Goal: Transaction & Acquisition: Purchase product/service

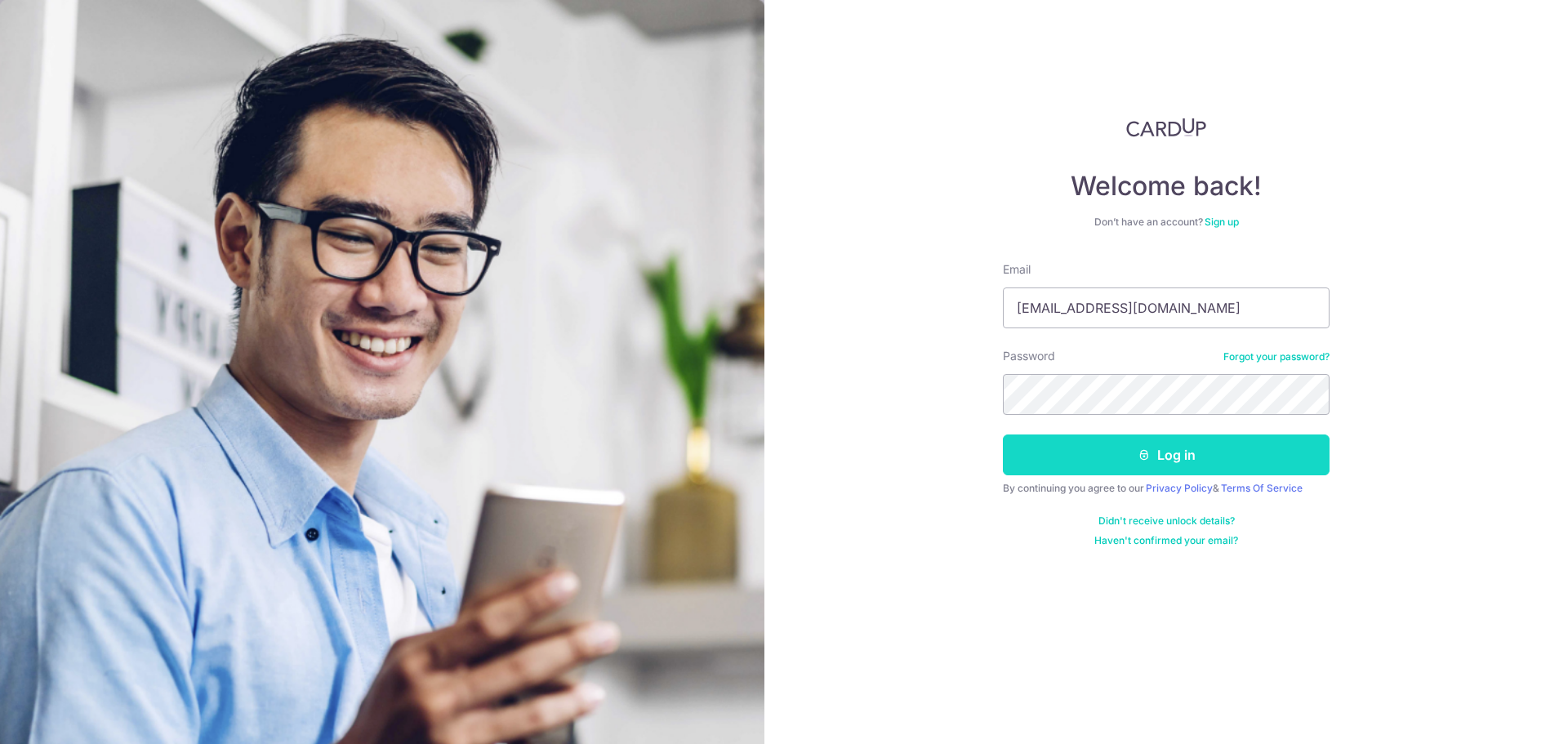
click at [1133, 444] on button "Log in" at bounding box center [1165, 455] width 327 height 41
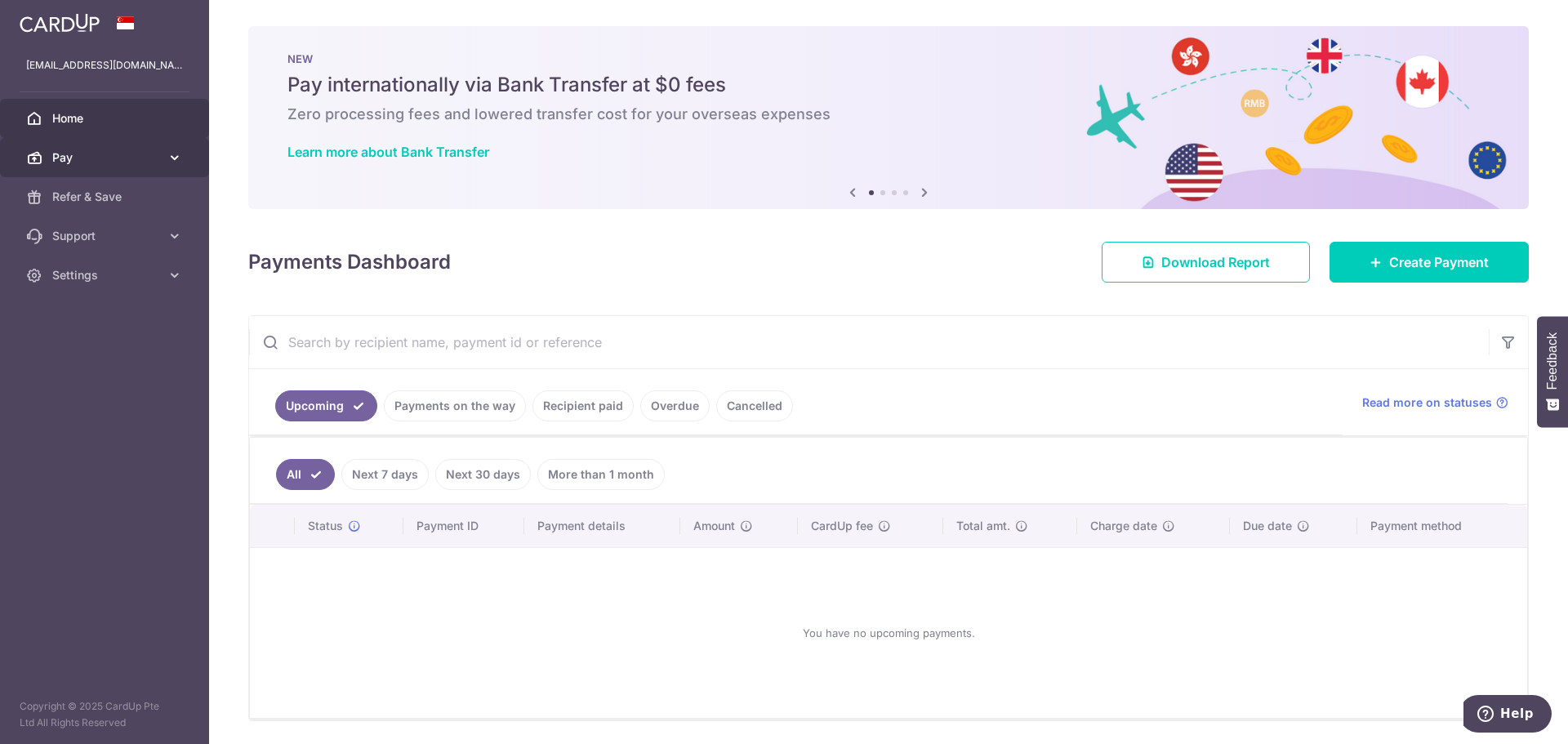
click at [77, 159] on span "Pay" at bounding box center [106, 157] width 108 height 16
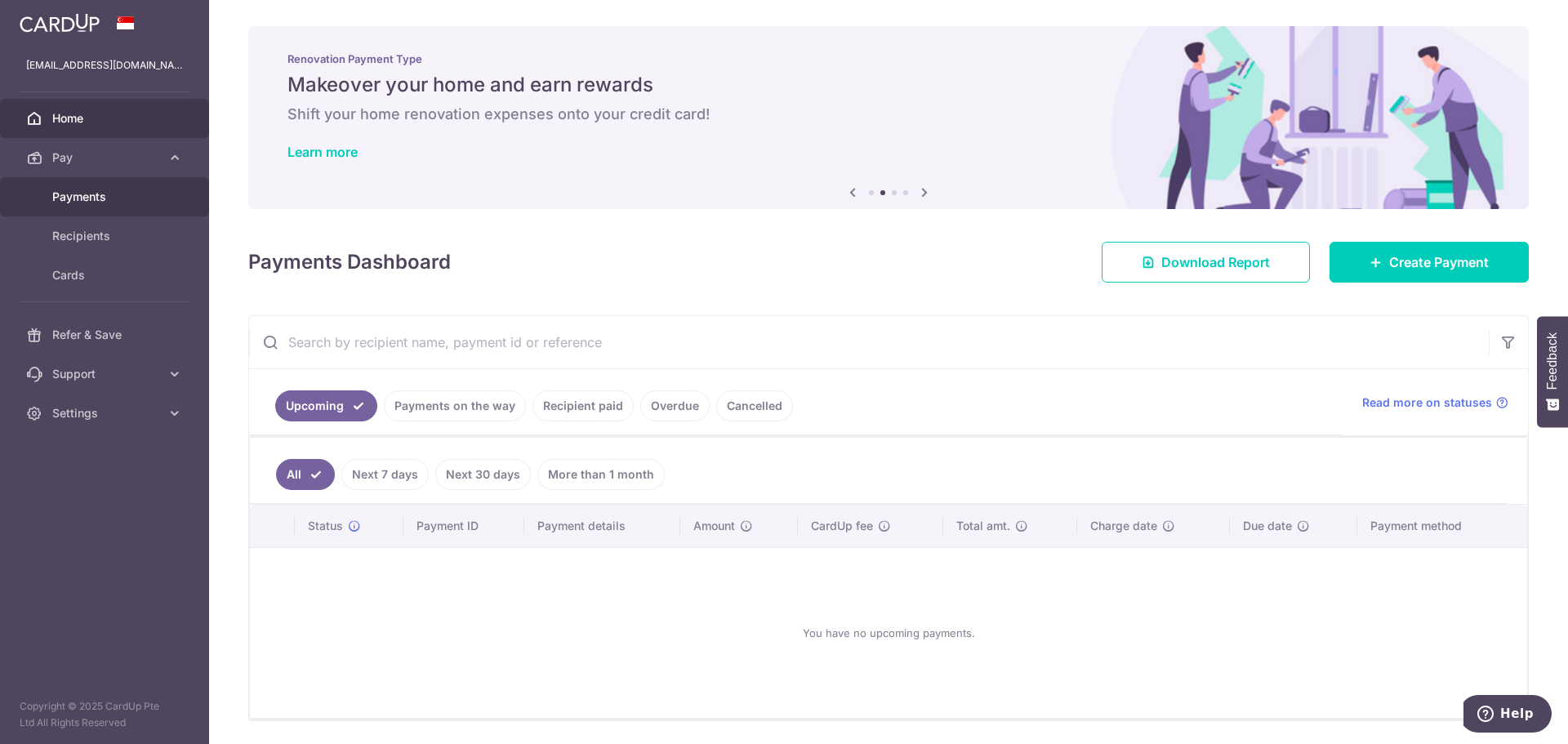
click at [68, 198] on span "Payments" at bounding box center [106, 196] width 108 height 16
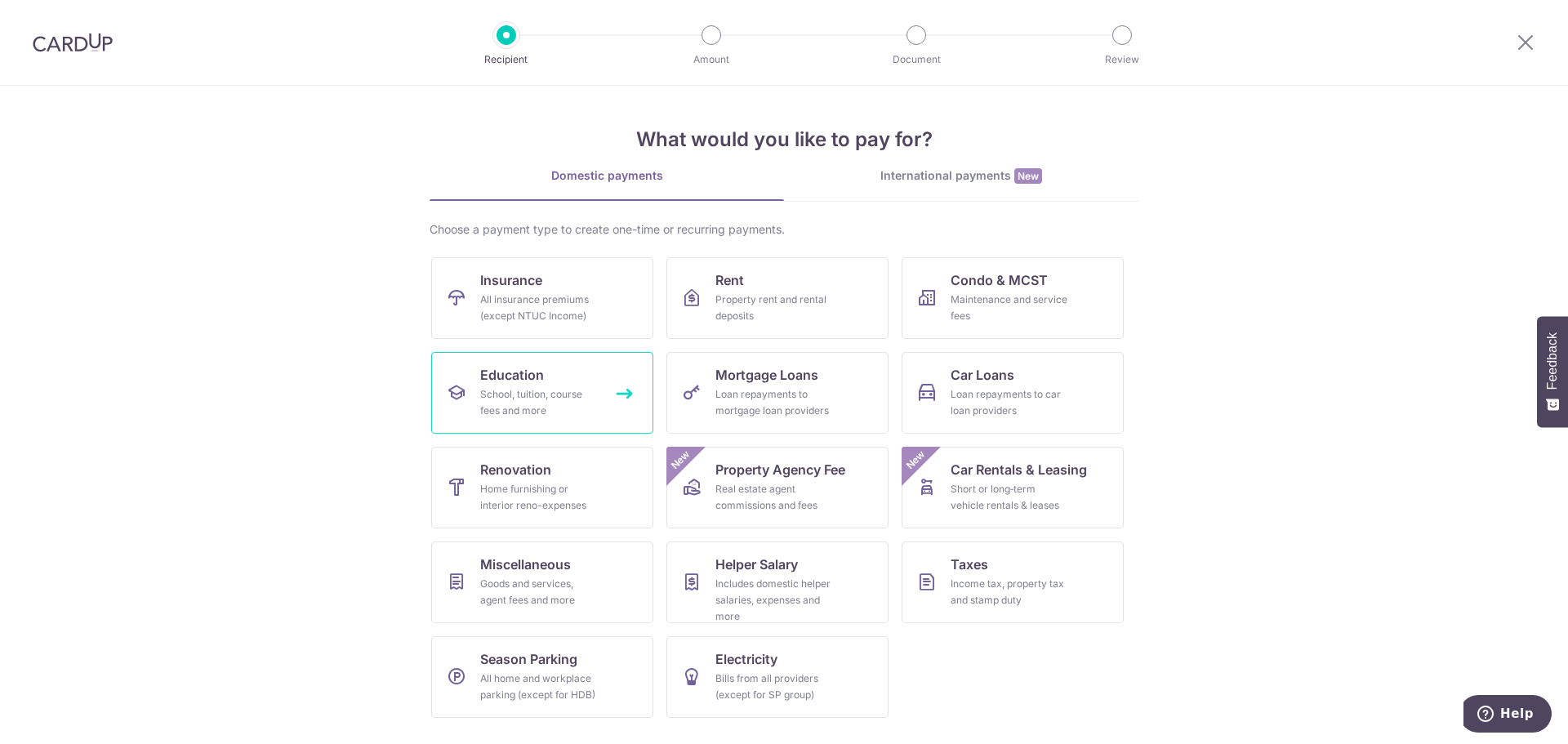
click at [611, 382] on link "Education School, tuition, course fees and more" at bounding box center [542, 393] width 222 height 82
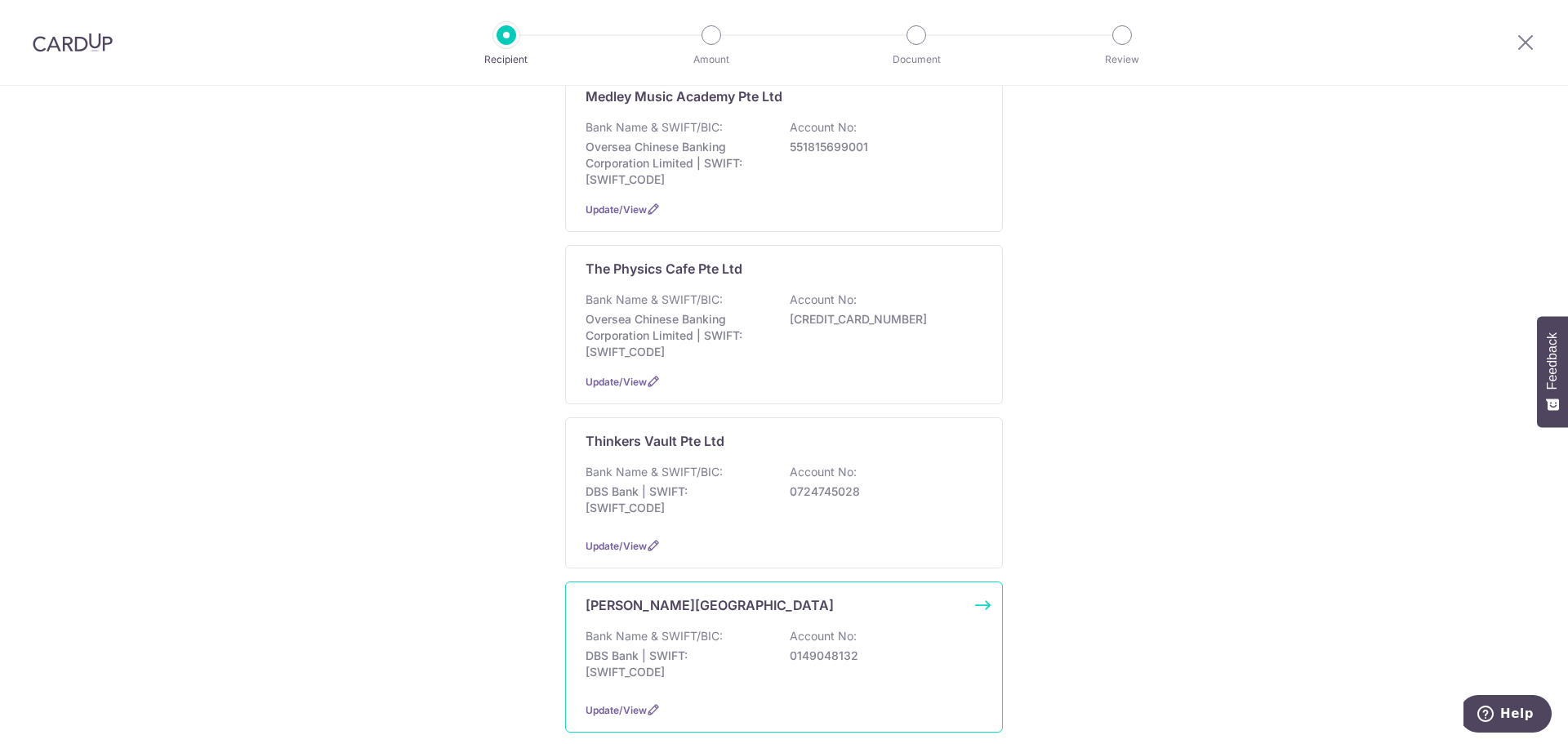
scroll to position [245, 0]
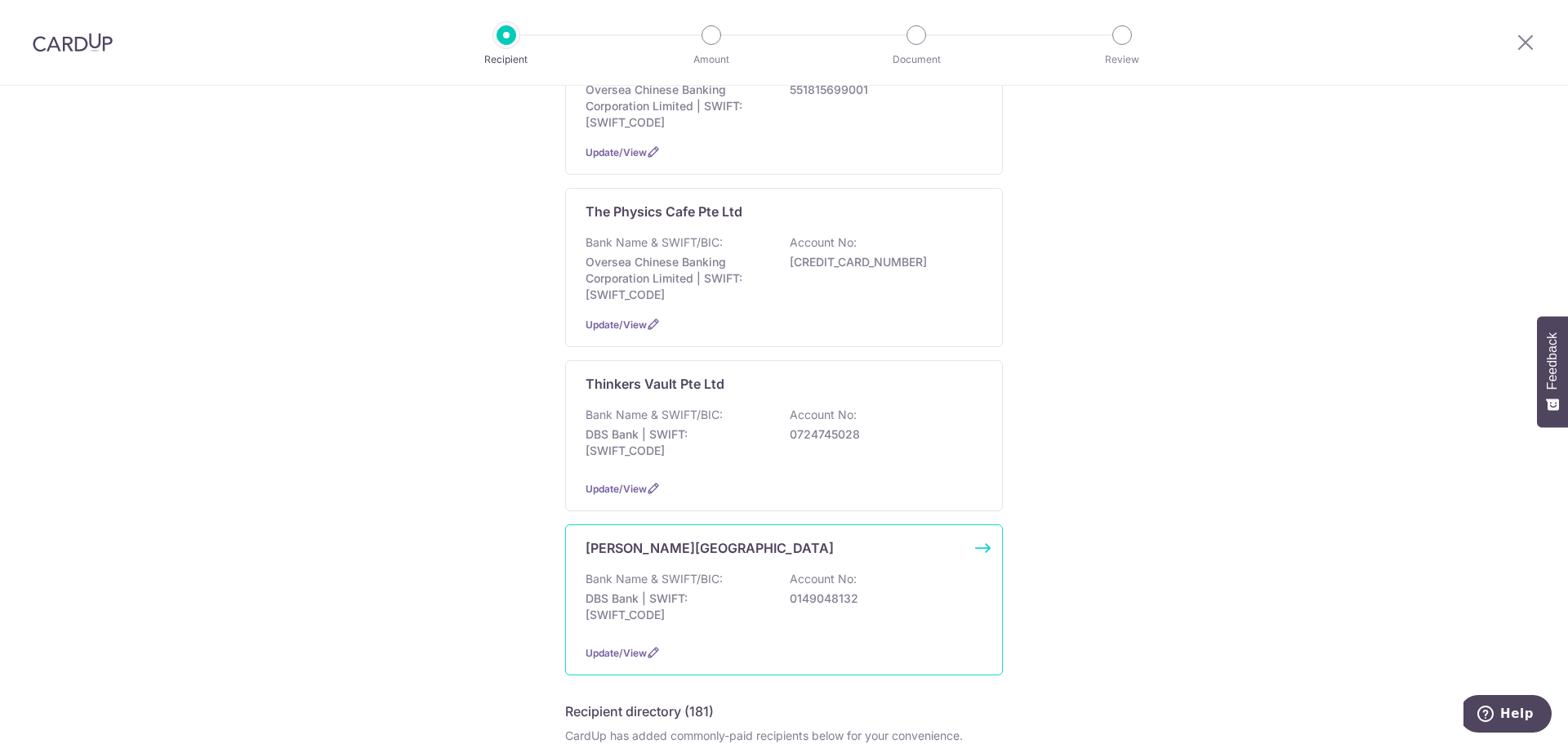
click at [688, 590] on div "Bank Name & SWIFT/BIC: DBS Bank | SWIFT: DBSSSGSGXXX Account No: 0149048132" at bounding box center [784, 601] width 397 height 61
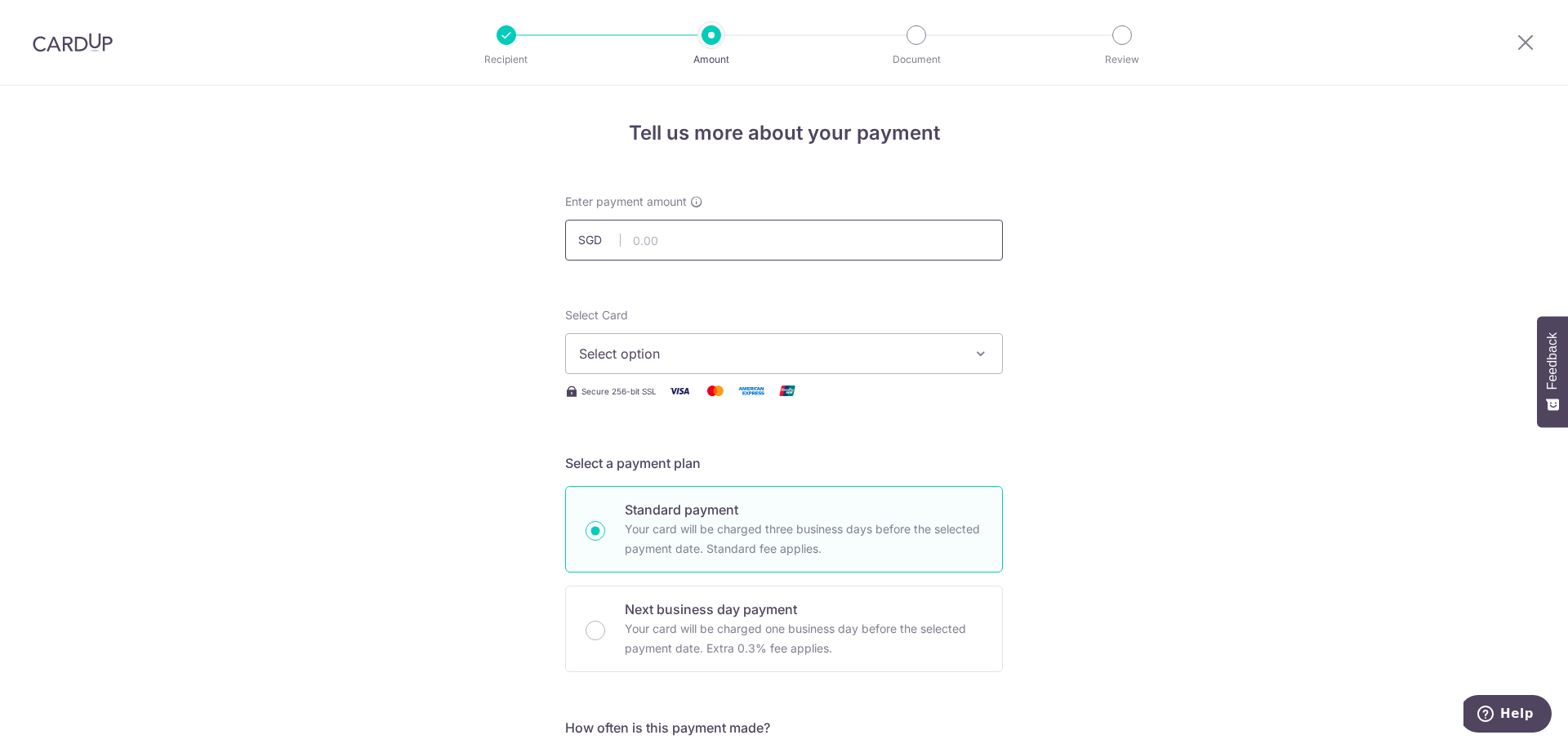
click at [694, 238] on input "text" at bounding box center [783, 240] width 438 height 41
type input "380.00"
click at [639, 357] on span "Select option" at bounding box center [769, 353] width 381 height 19
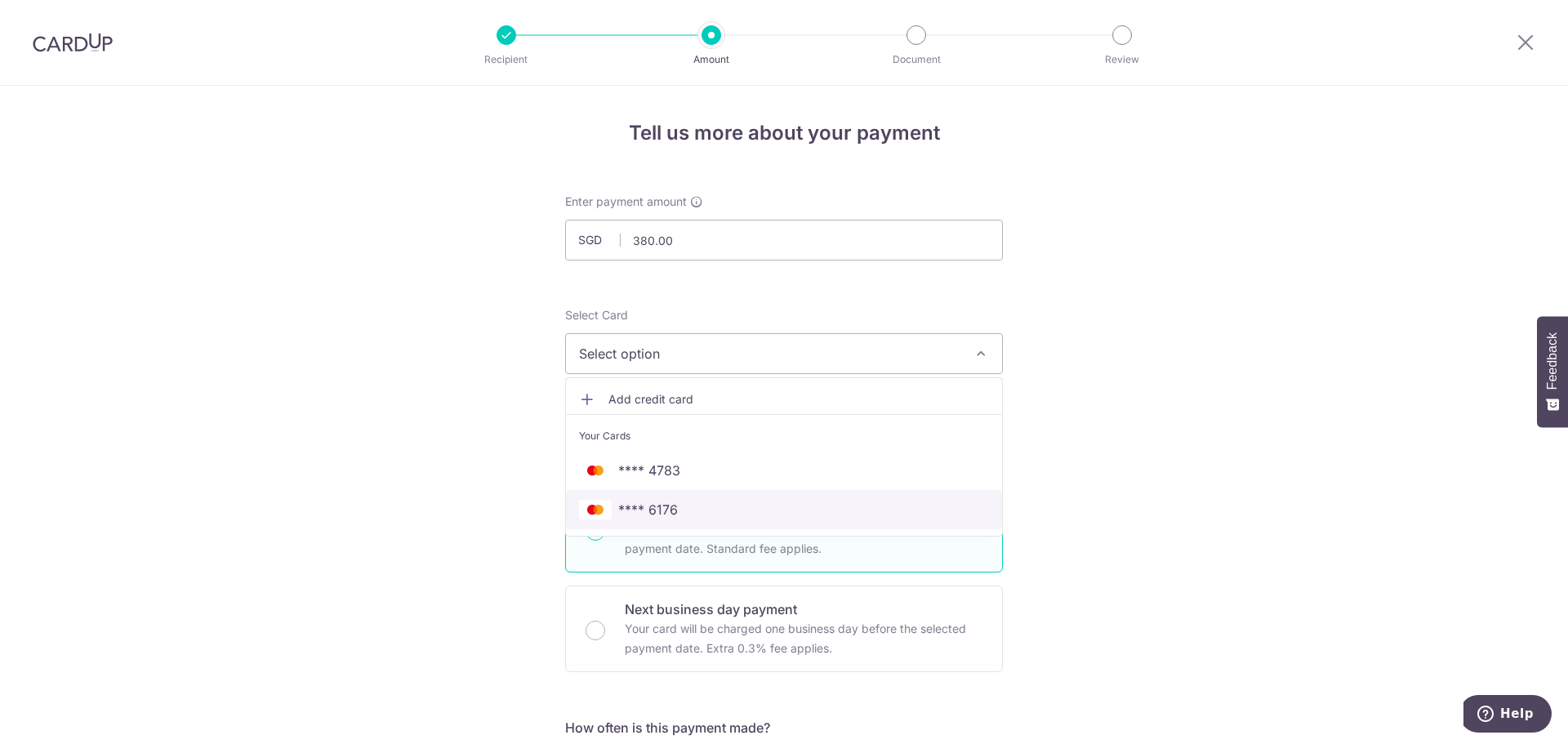
click at [669, 504] on span "**** 6176" at bounding box center [648, 509] width 60 height 19
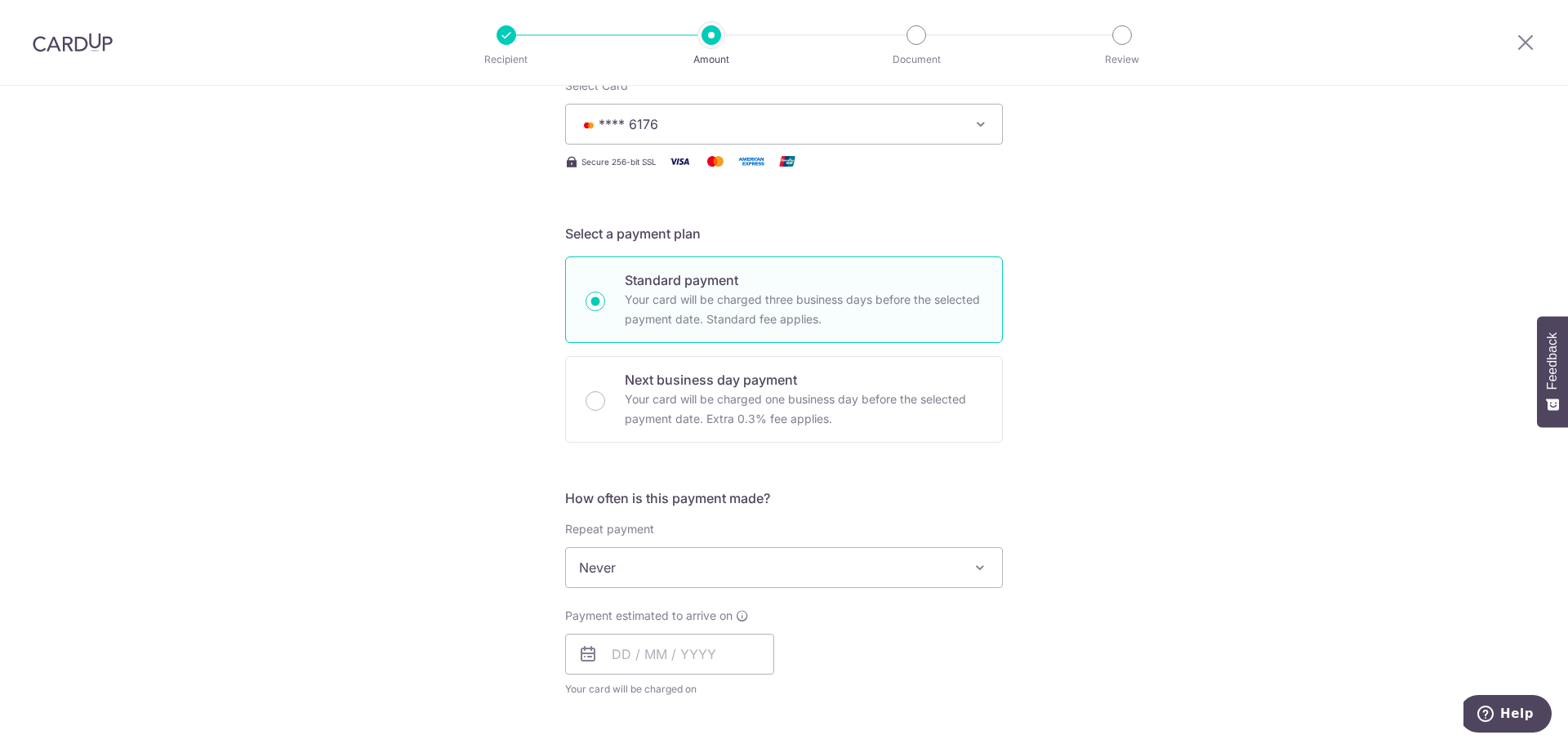
scroll to position [245, 0]
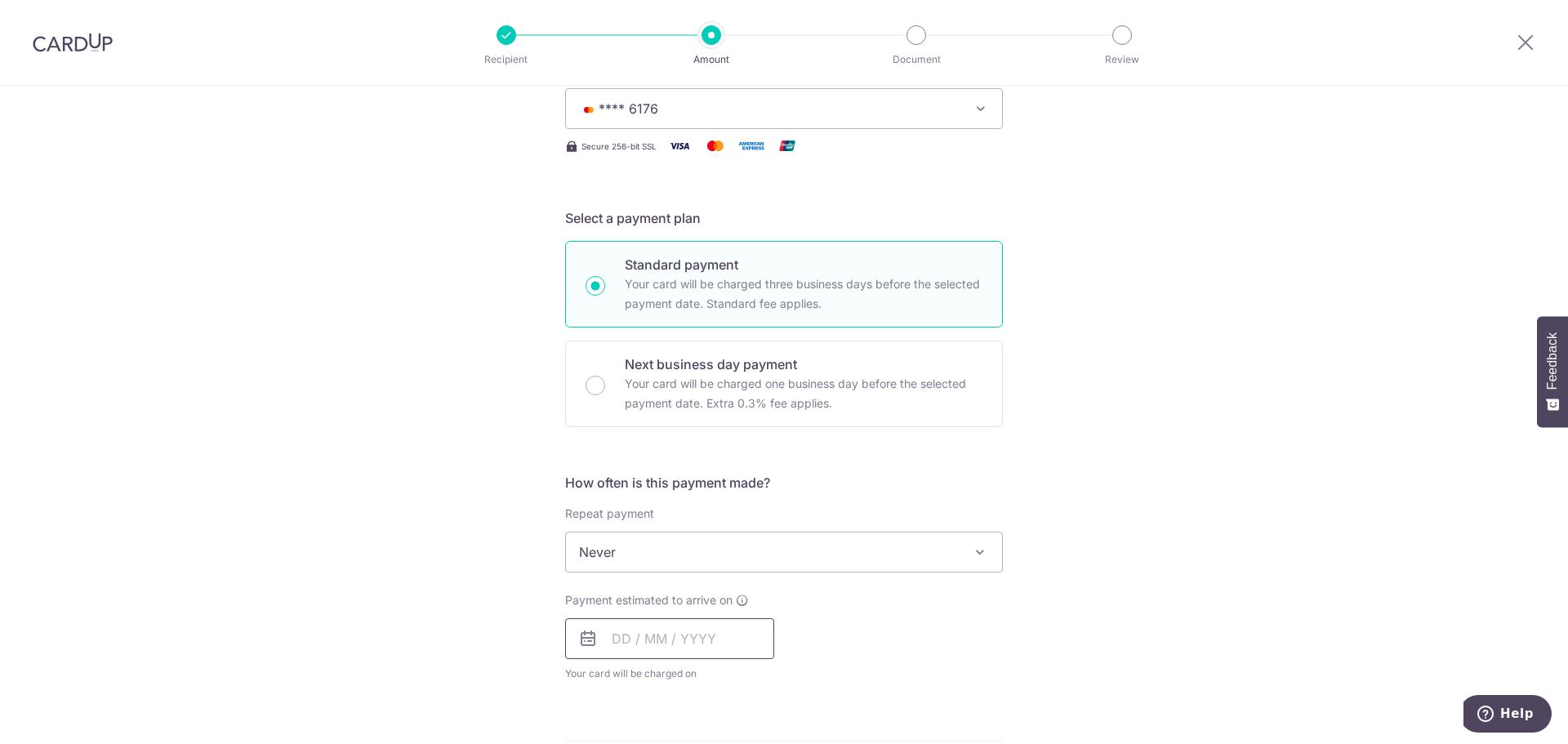
click at [650, 637] on input "text" at bounding box center [669, 639] width 209 height 41
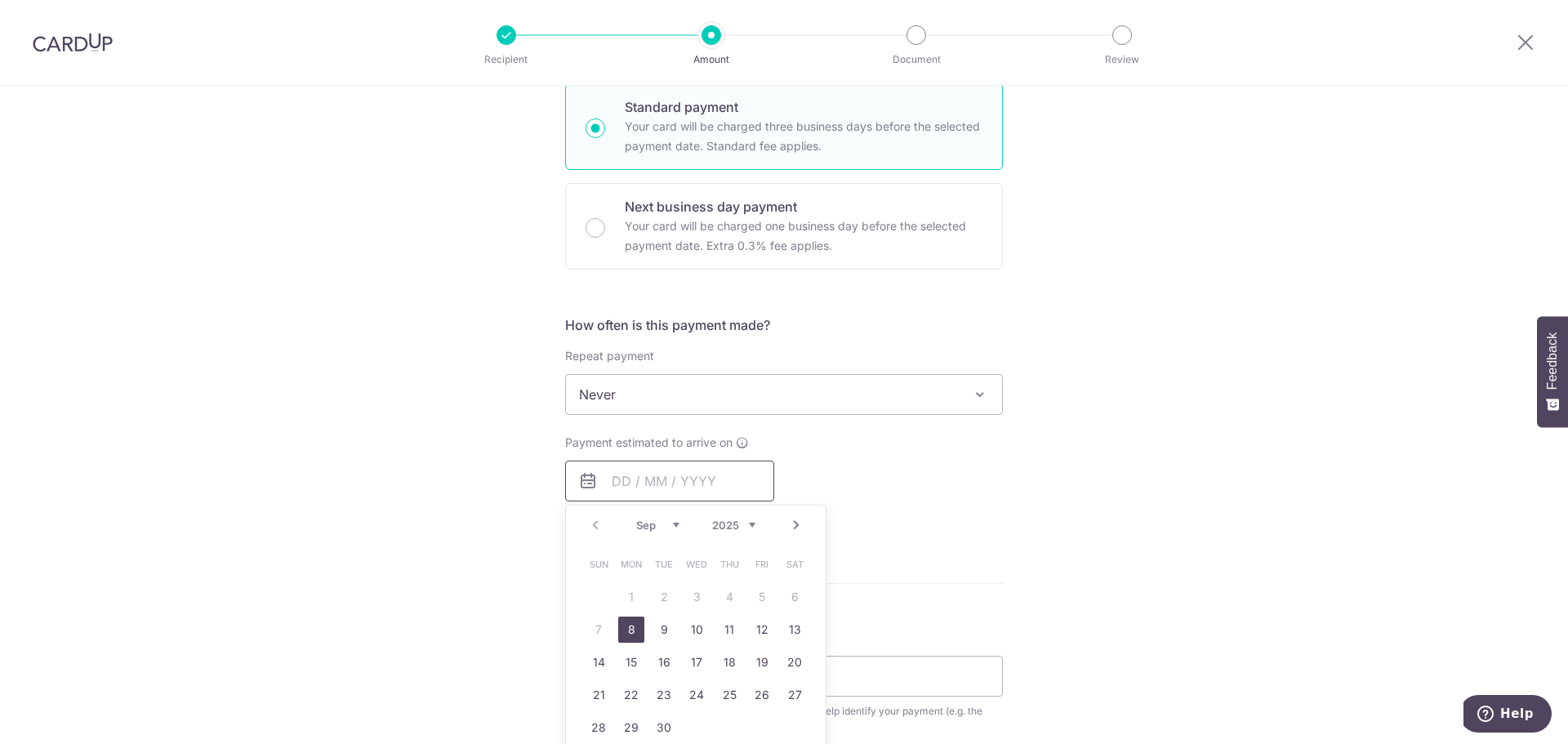
scroll to position [409, 0]
drag, startPoint x: 633, startPoint y: 621, endPoint x: 575, endPoint y: 605, distance: 60.2
click at [633, 621] on link "8" at bounding box center [631, 624] width 26 height 26
type input "[DATE]"
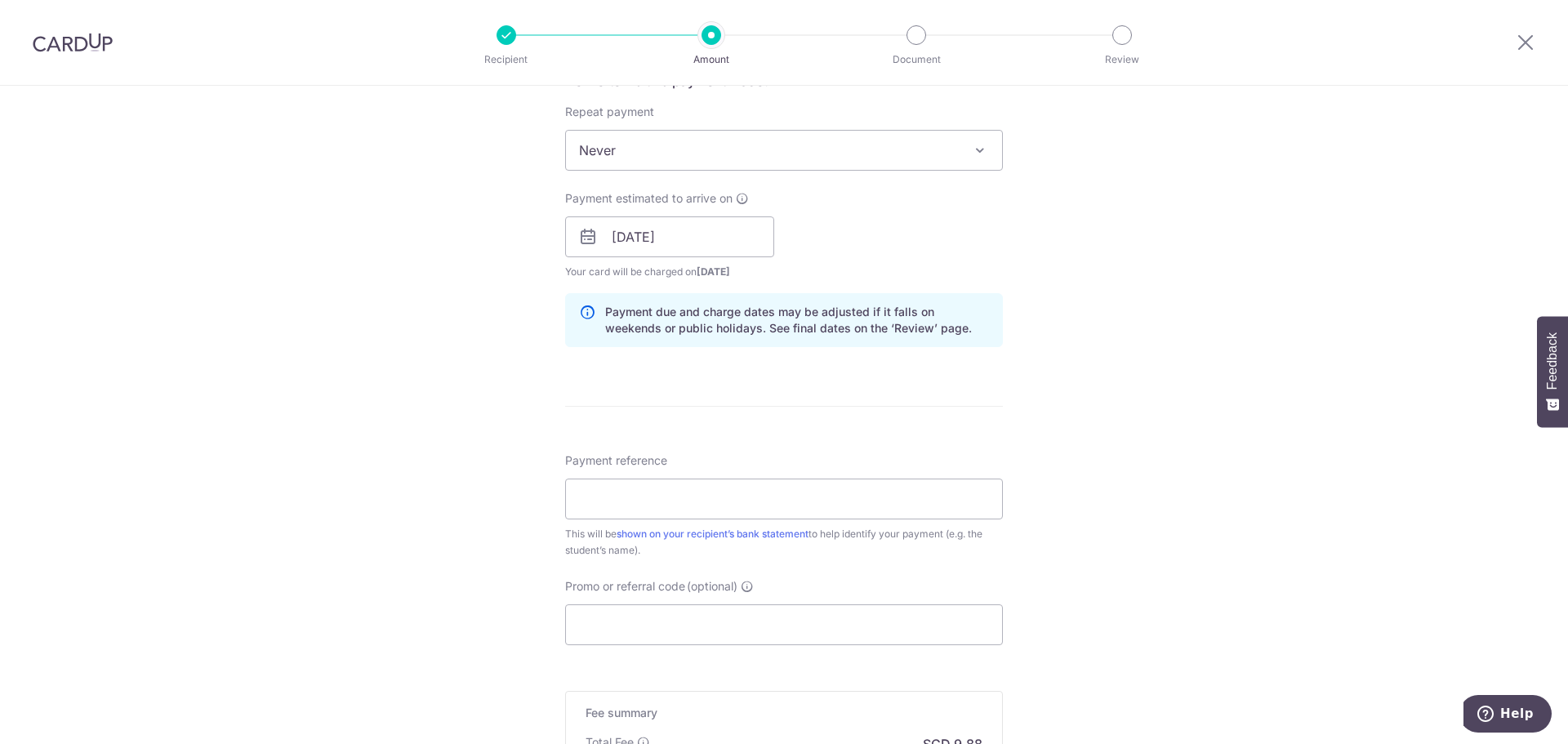
scroll to position [653, 0]
click at [630, 502] on input "Payment reference" at bounding box center [783, 493] width 438 height 41
click at [576, 494] on input "Inv 9429" at bounding box center [783, 493] width 438 height 41
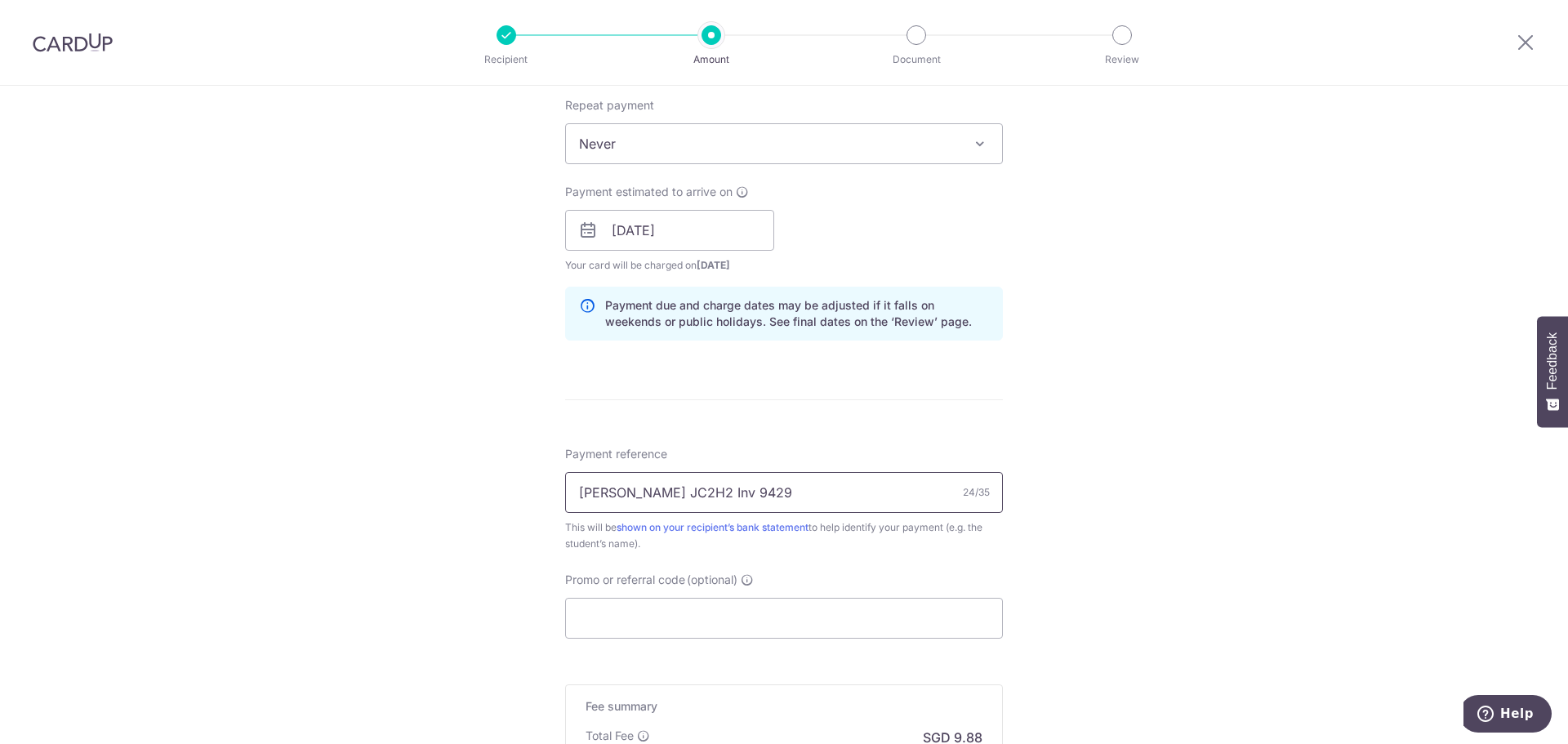
type input "Keith Tan JC2H2 Inv 9429"
click at [740, 625] on input "Promo or referral code (optional)" at bounding box center [783, 618] width 438 height 41
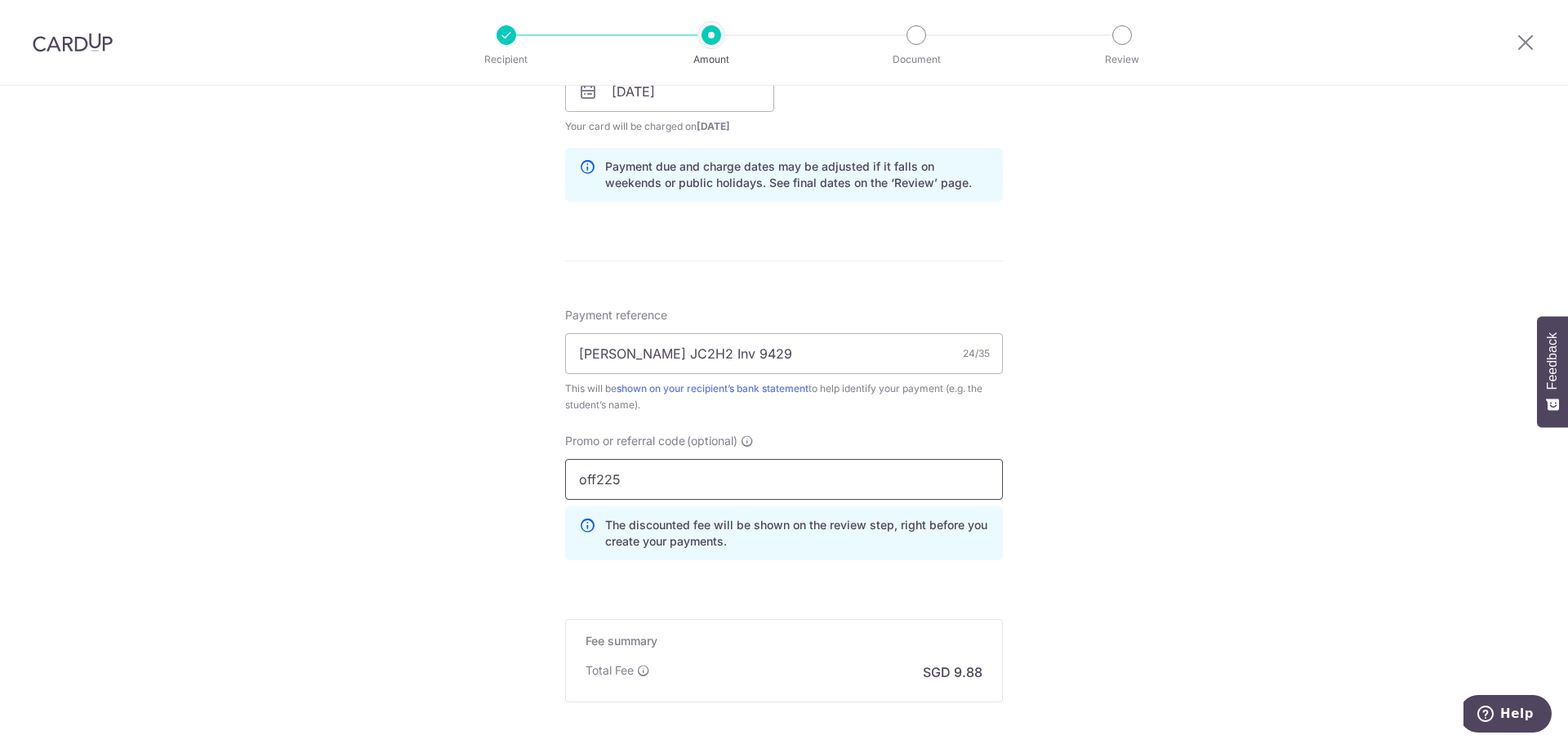
scroll to position [960, 0]
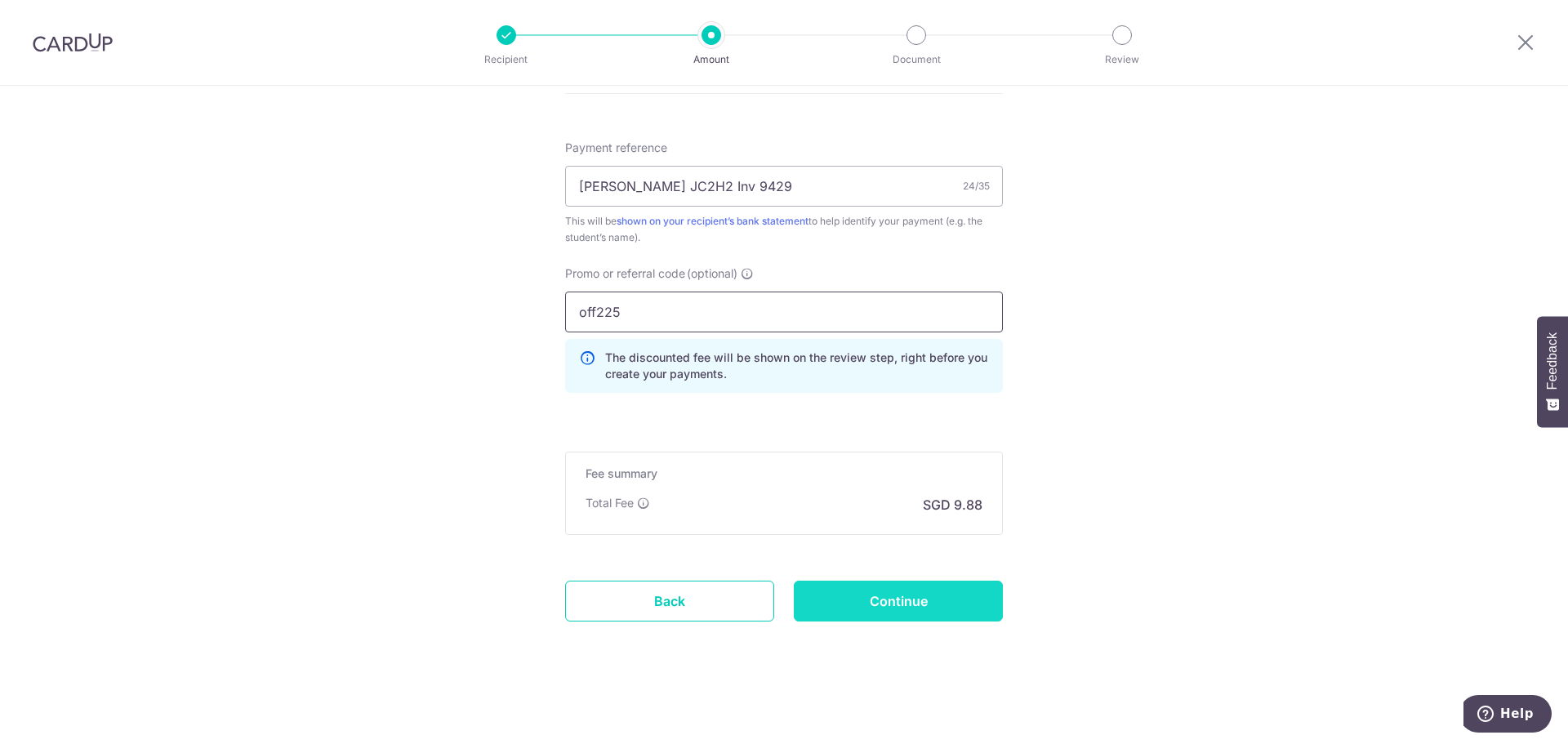
type input "off225"
click at [883, 599] on input "Continue" at bounding box center [897, 601] width 209 height 41
type input "Create Schedule"
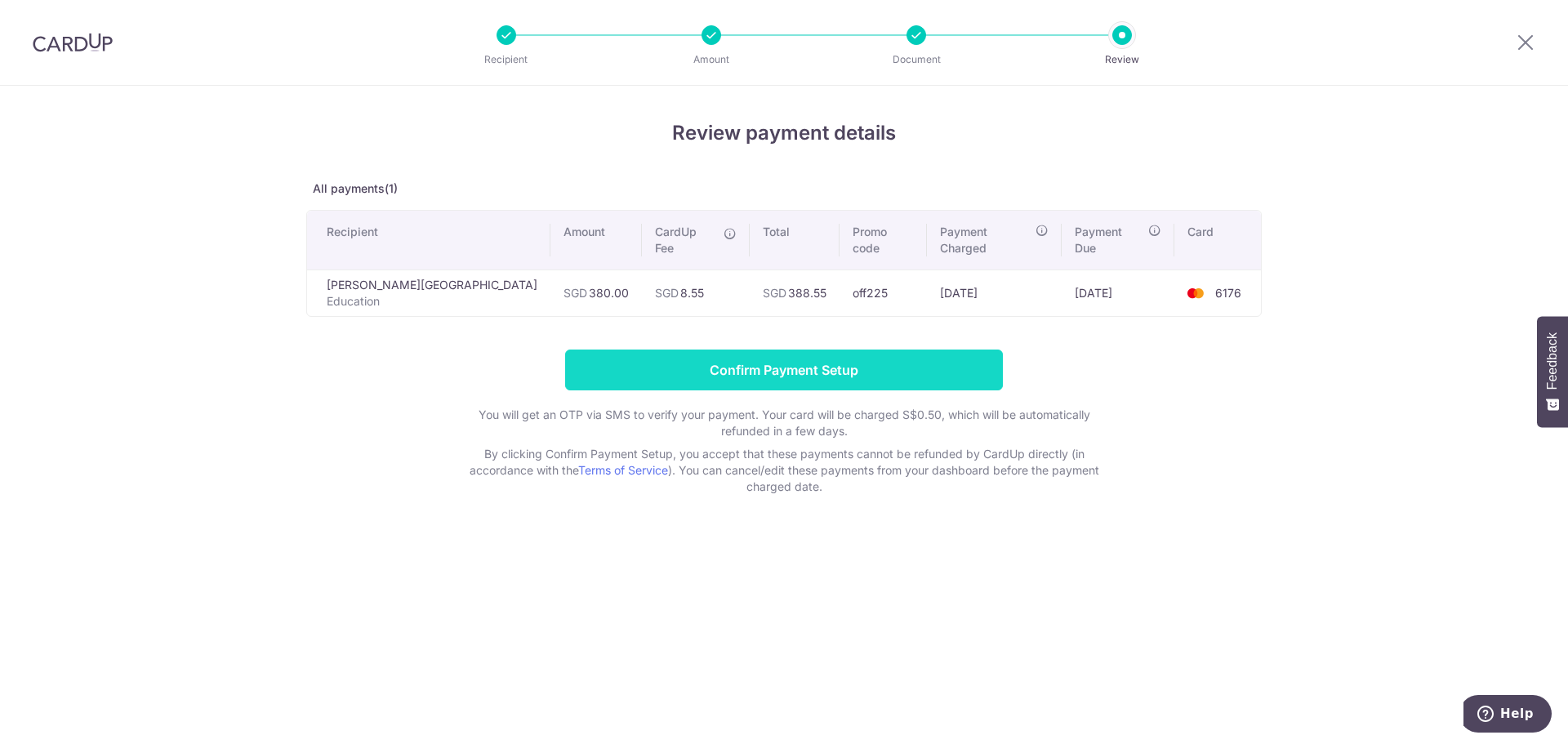
click at [773, 361] on input "Confirm Payment Setup" at bounding box center [783, 370] width 438 height 41
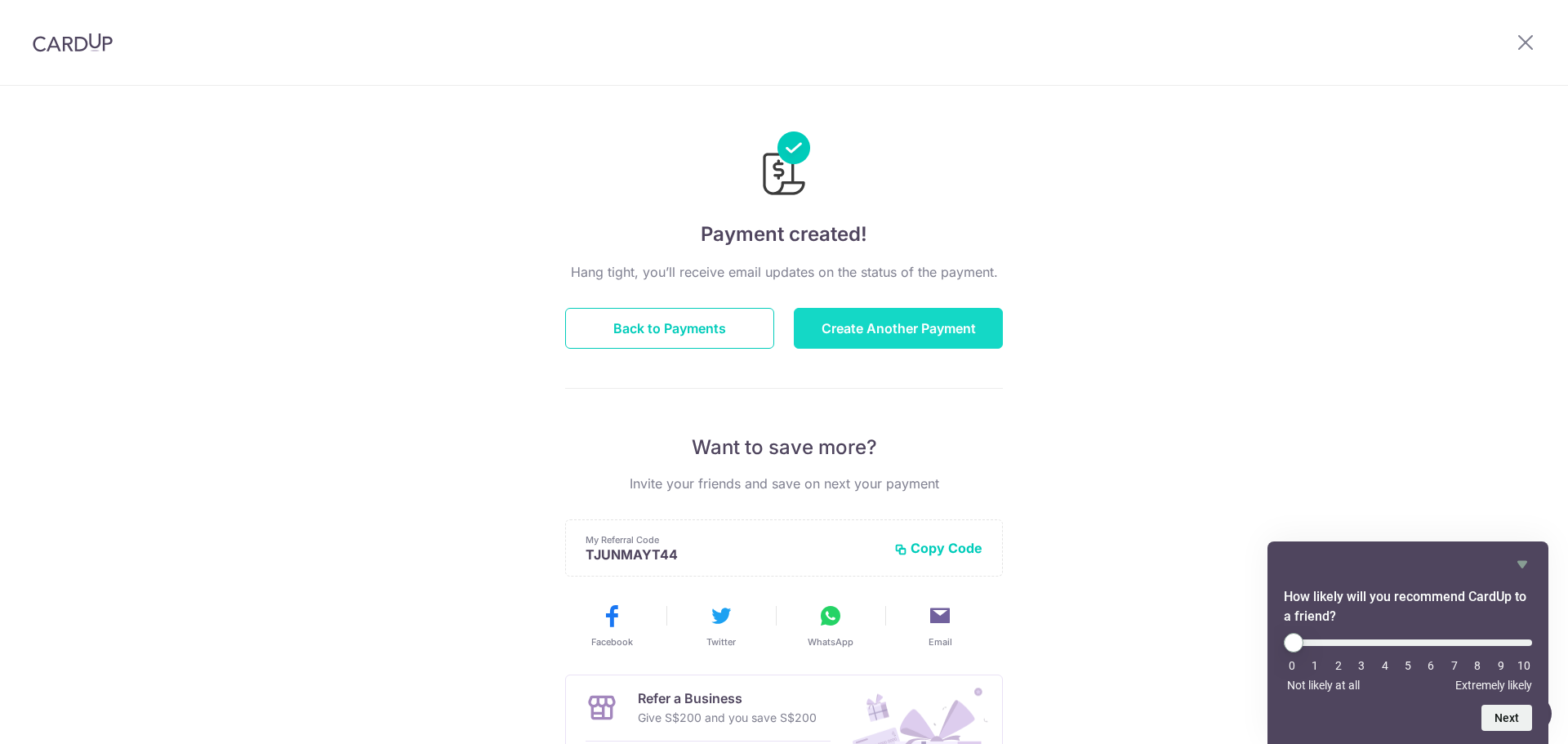
click at [859, 325] on button "Create Another Payment" at bounding box center [897, 328] width 209 height 41
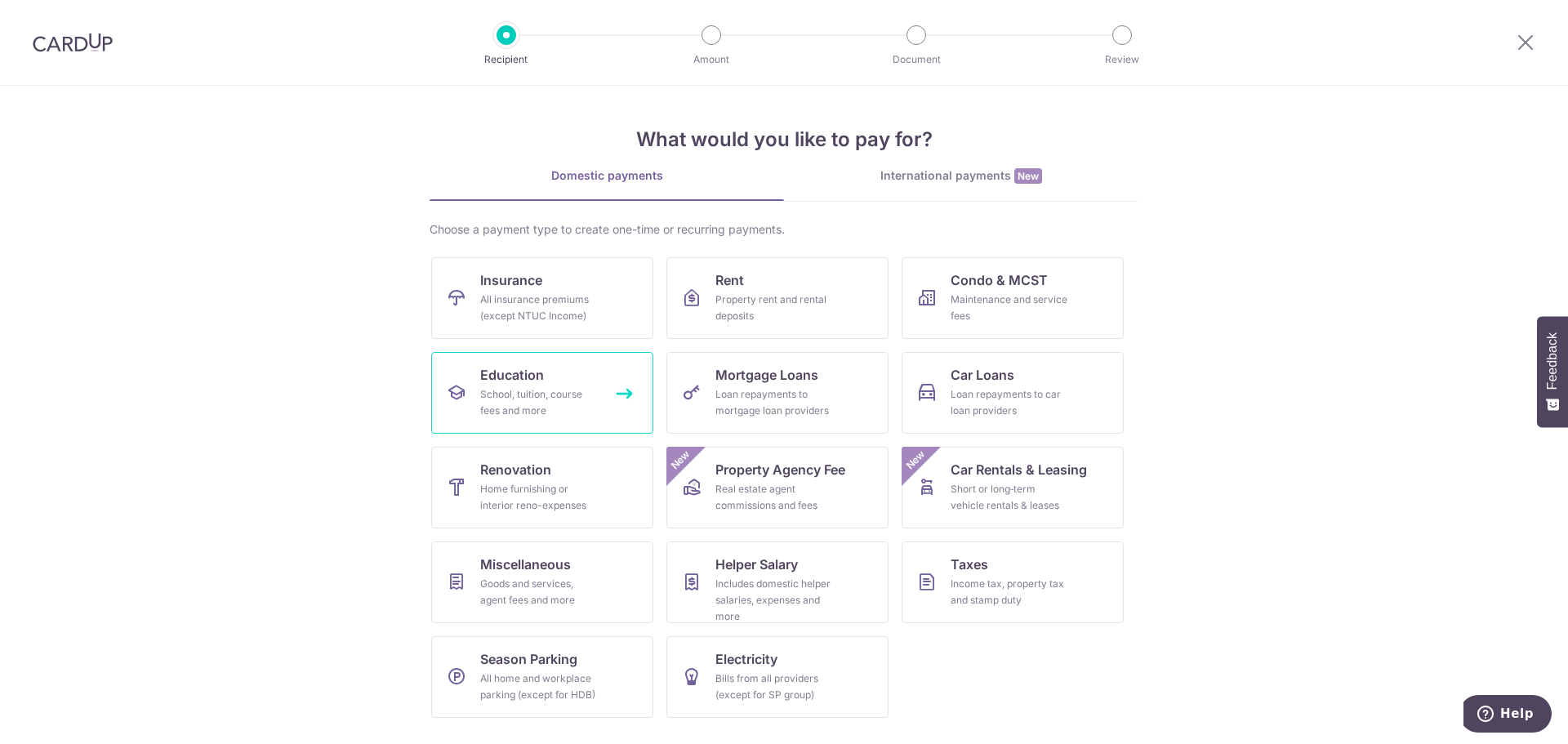
click at [558, 391] on div "School, tuition, course fees and more" at bounding box center [539, 403] width 118 height 33
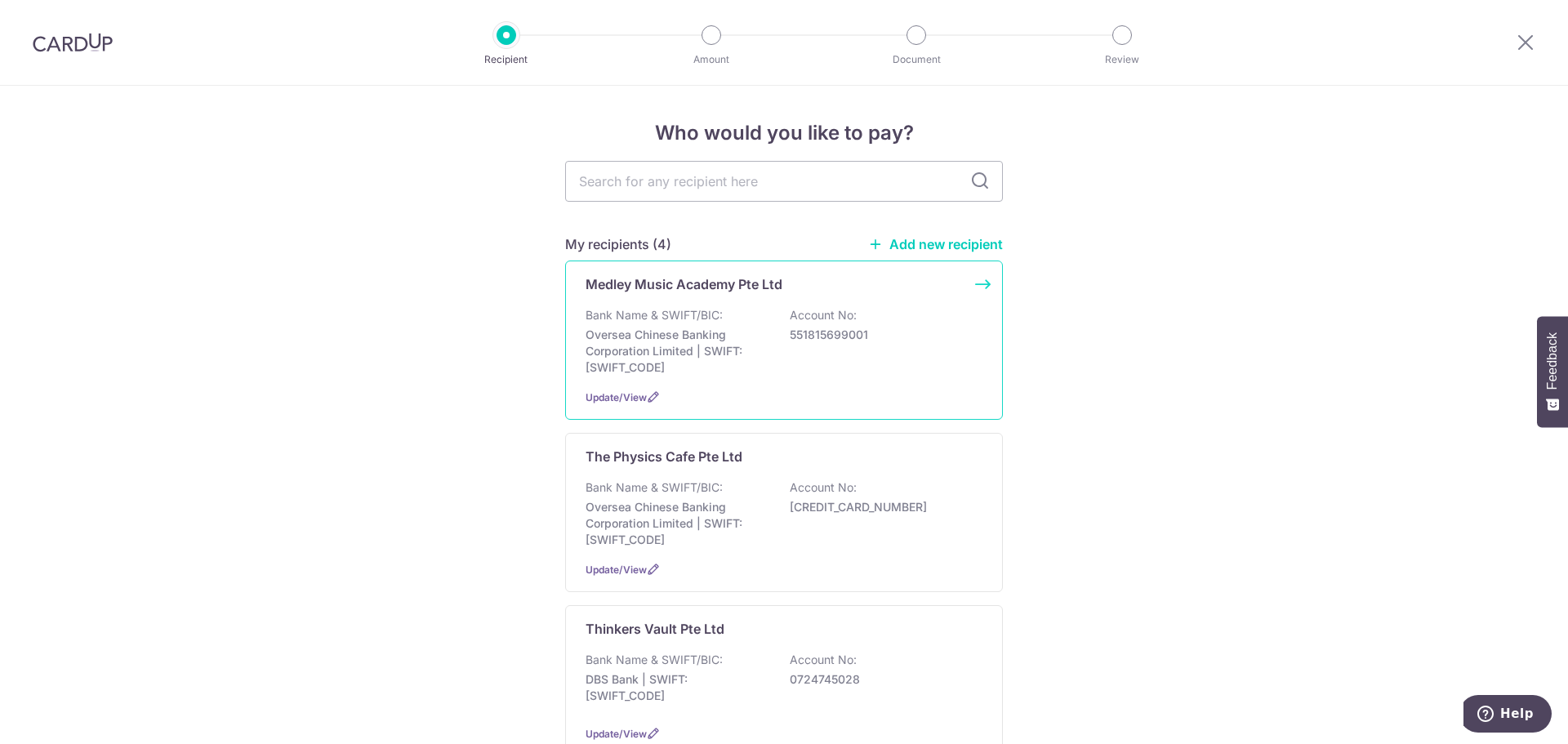
click at [663, 328] on p "Oversea Chinese Banking Corporation Limited | SWIFT: OCBCSGSGXXX" at bounding box center [677, 351] width 183 height 49
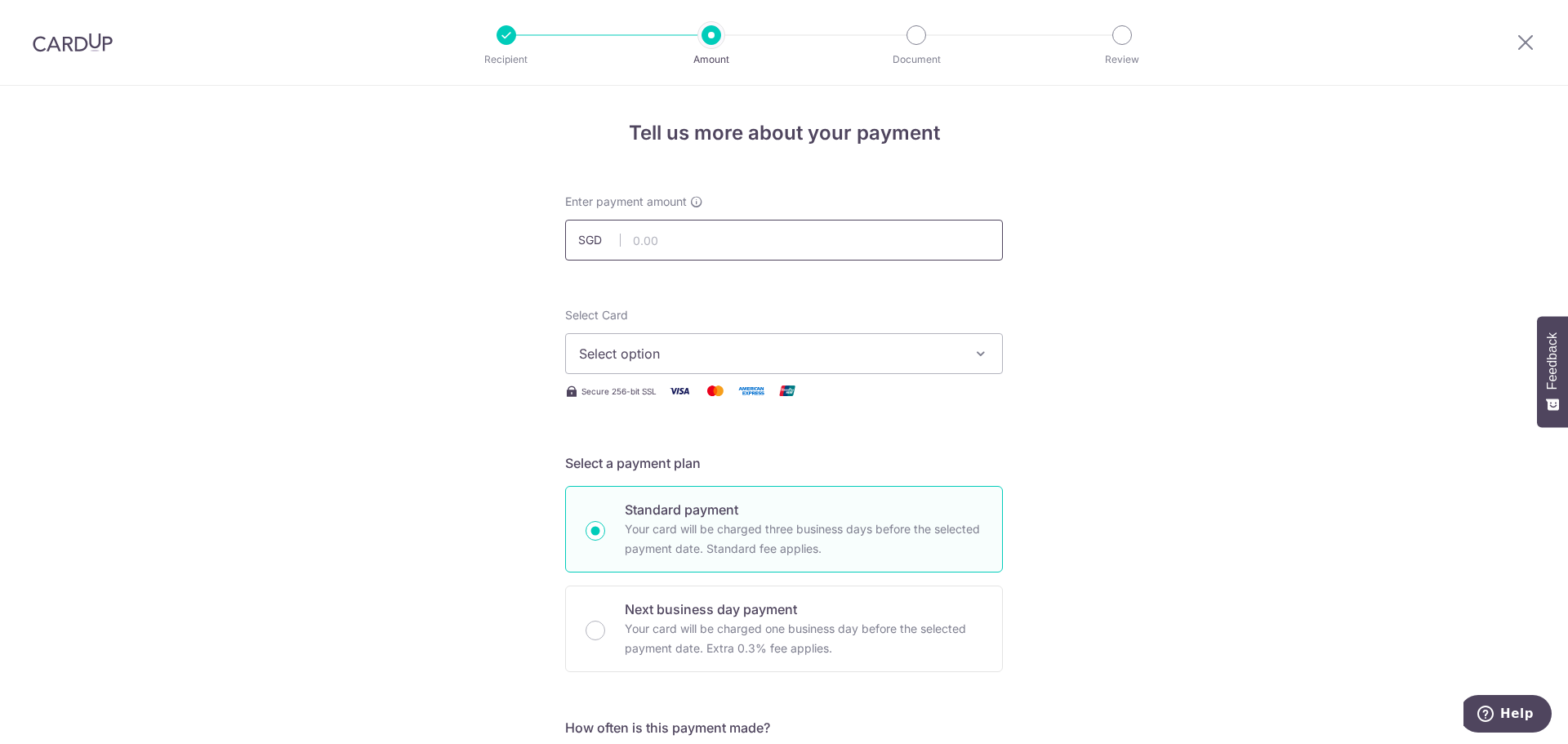
click at [756, 241] on input "text" at bounding box center [783, 240] width 438 height 41
click at [676, 237] on input "text" at bounding box center [783, 240] width 438 height 41
type input "306.00"
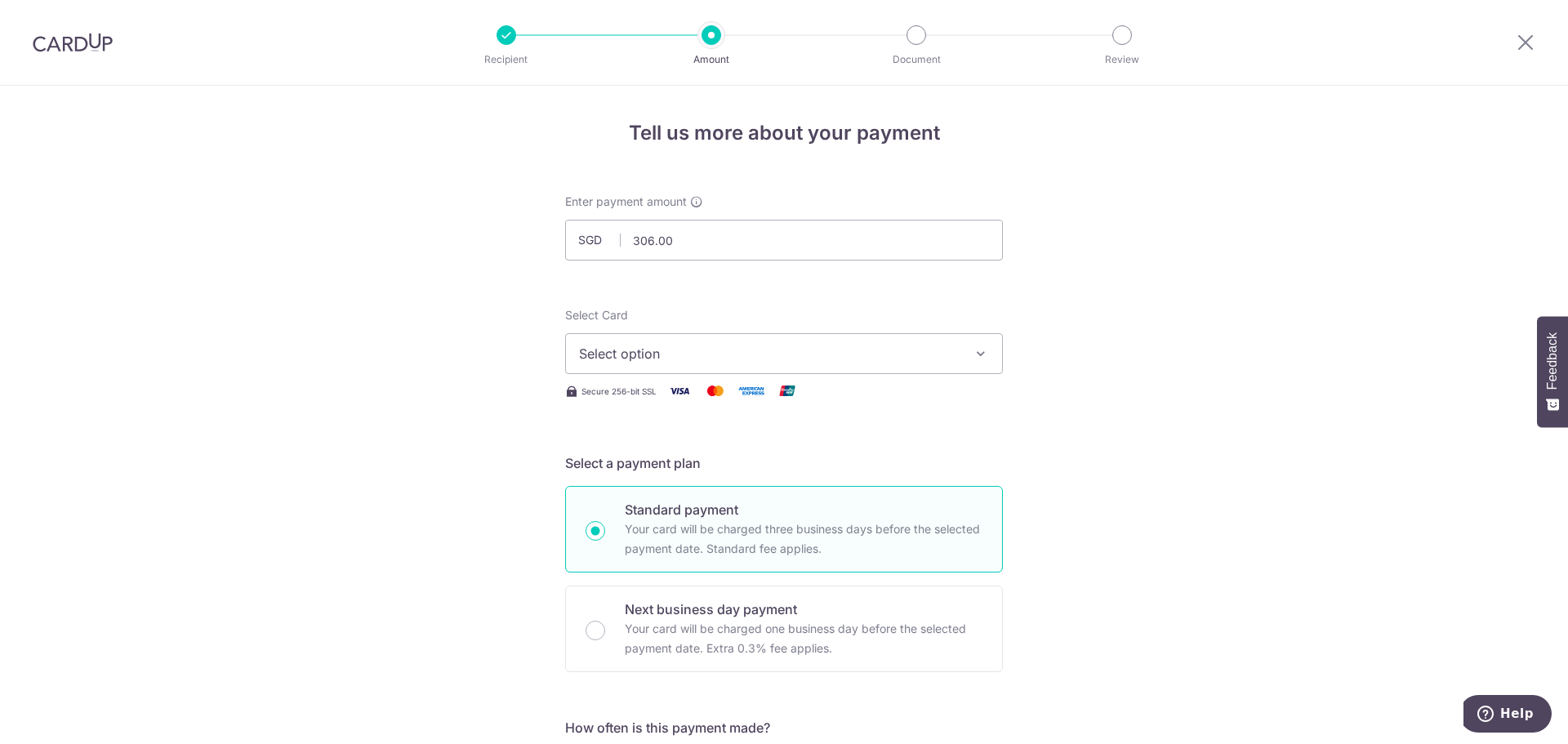
click at [667, 356] on span "Select option" at bounding box center [769, 353] width 381 height 19
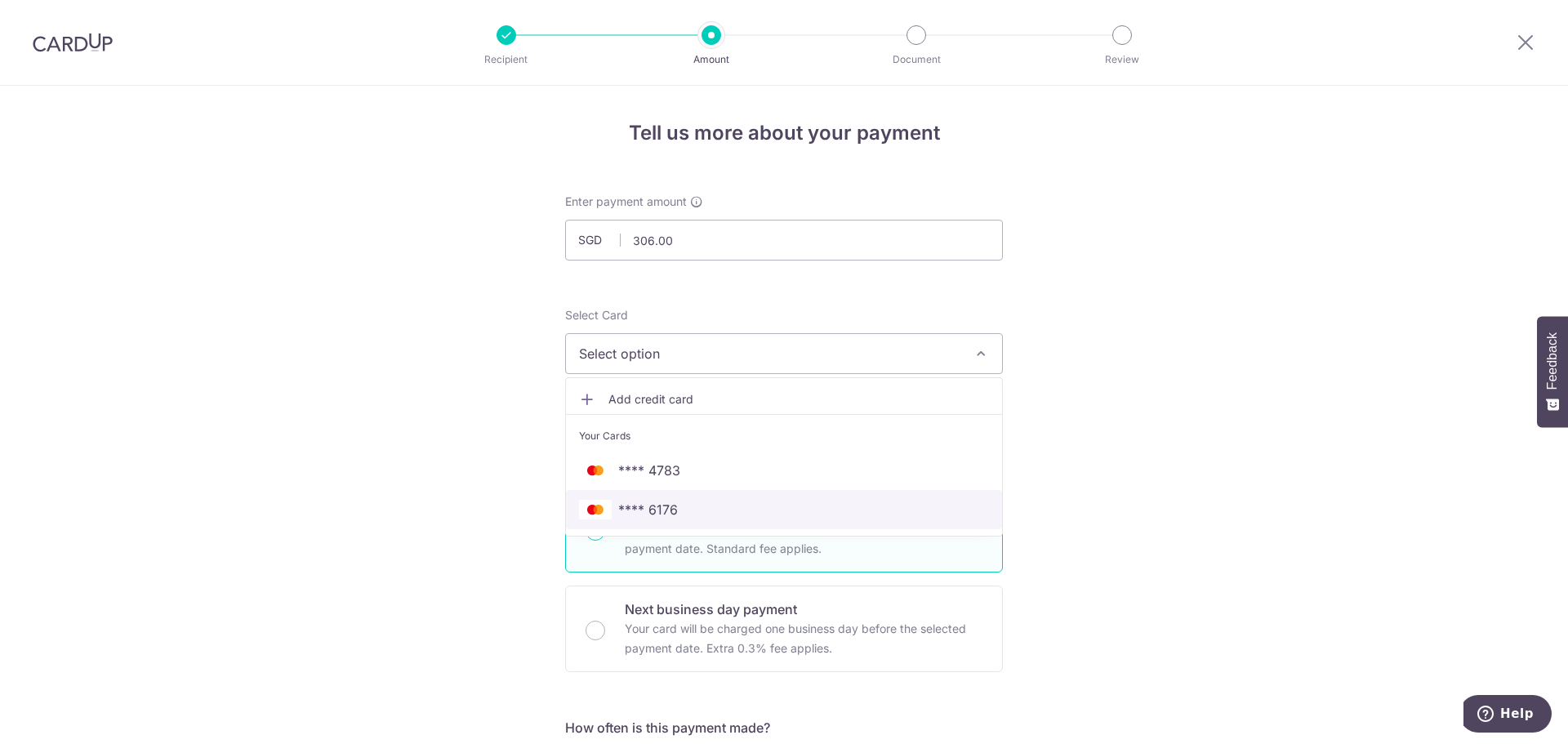
click at [684, 514] on span "**** 6176" at bounding box center [784, 509] width 410 height 19
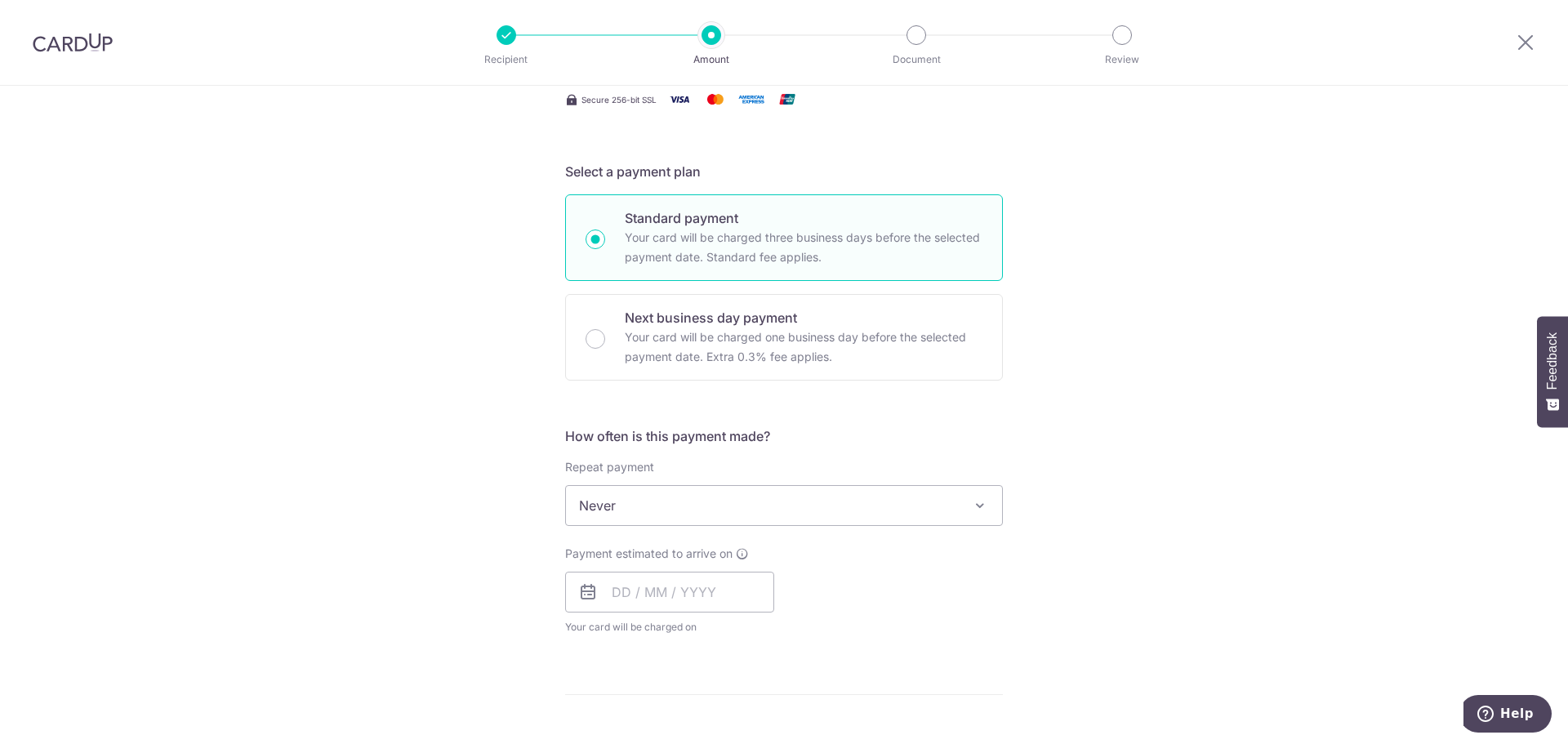
scroll to position [327, 0]
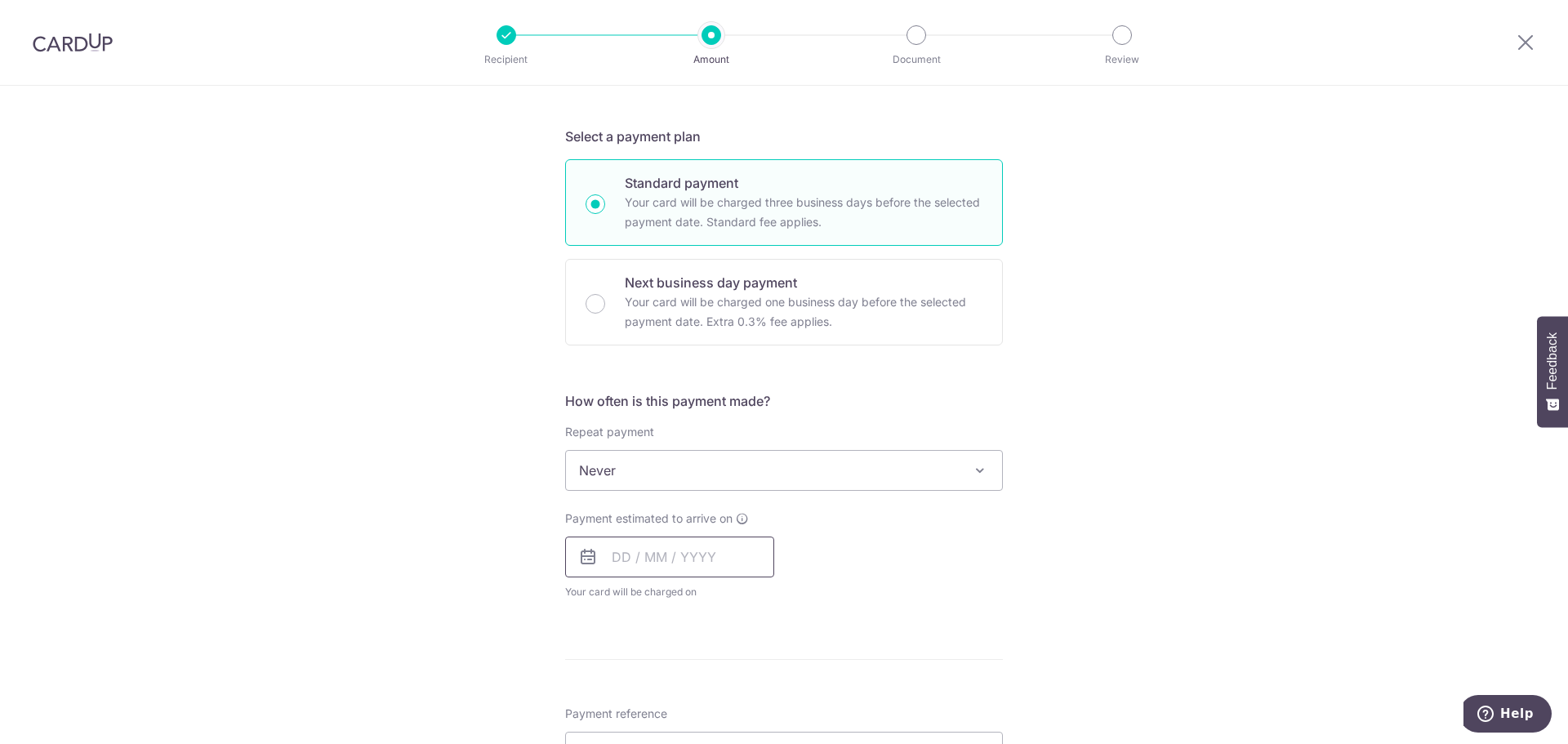
click at [638, 560] on input "text" at bounding box center [669, 557] width 209 height 41
drag, startPoint x: 627, startPoint y: 698, endPoint x: 926, endPoint y: 577, distance: 322.6
click at [627, 698] on link "8" at bounding box center [631, 705] width 26 height 26
type input "08/09/2025"
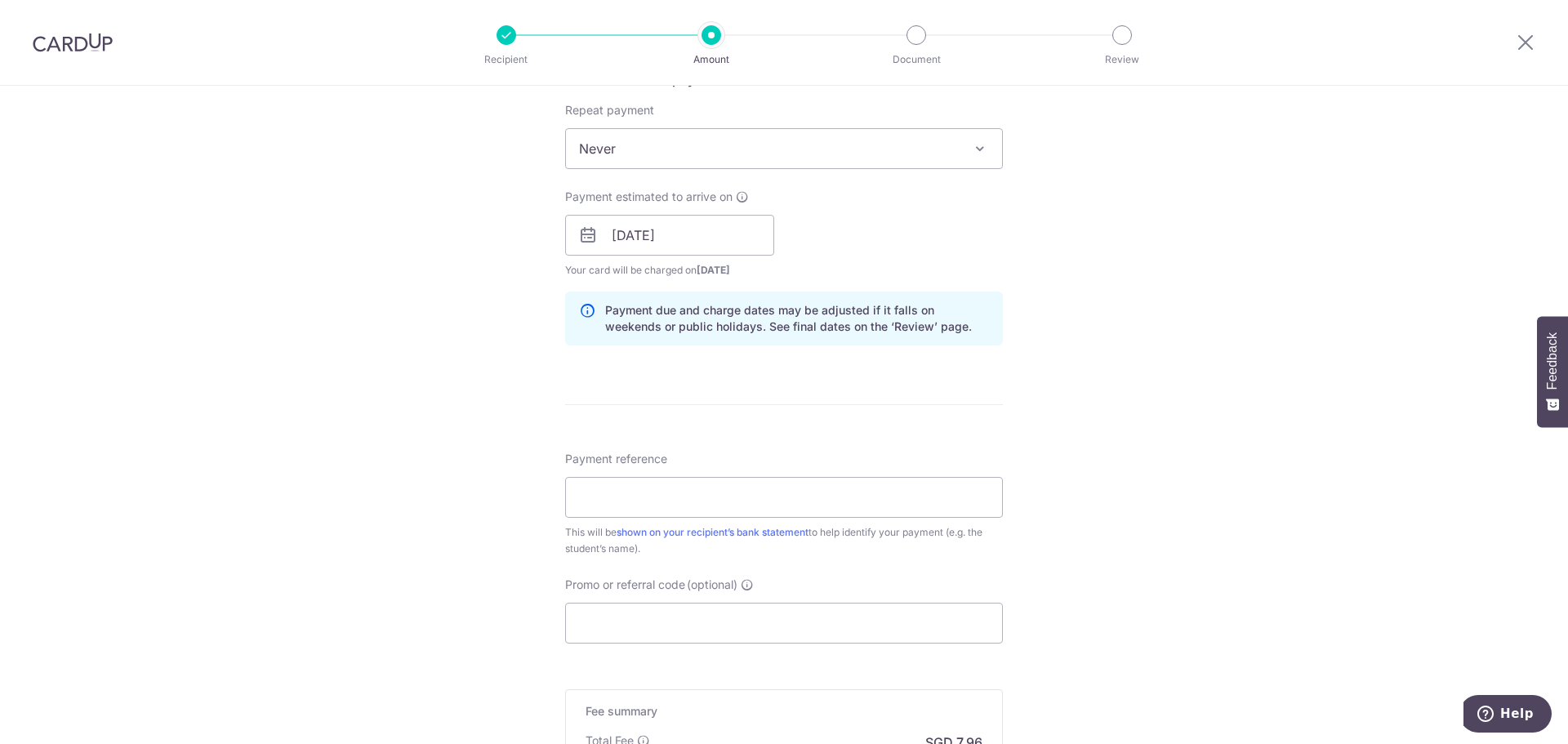
scroll to position [653, 0]
click at [670, 502] on input "Payment reference" at bounding box center [783, 493] width 438 height 41
paste input "STU00617"
click at [576, 492] on input "STU00617" at bounding box center [783, 493] width 438 height 41
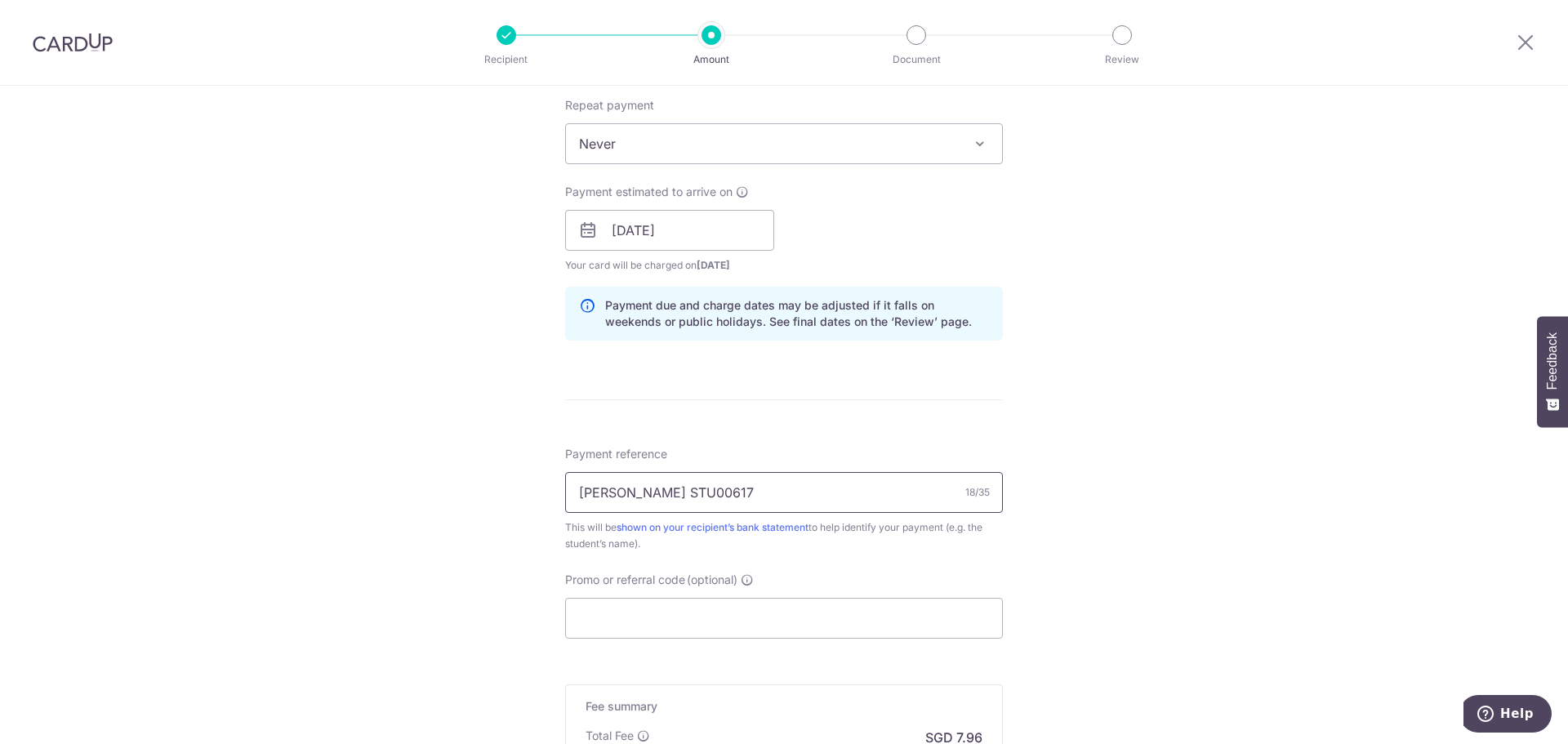
click at [746, 490] on input "Keith Tan STU00617" at bounding box center [783, 493] width 438 height 41
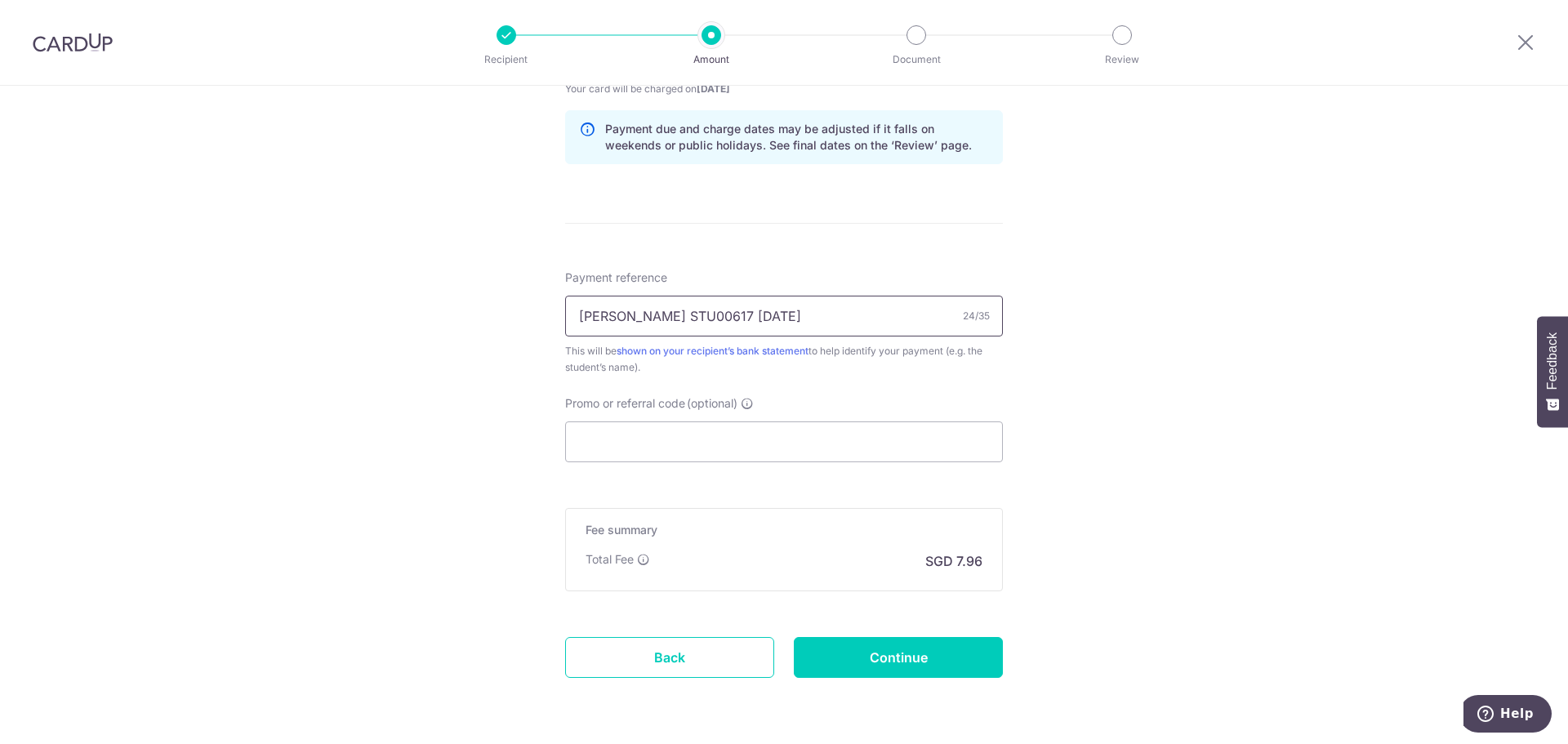
scroll to position [886, 0]
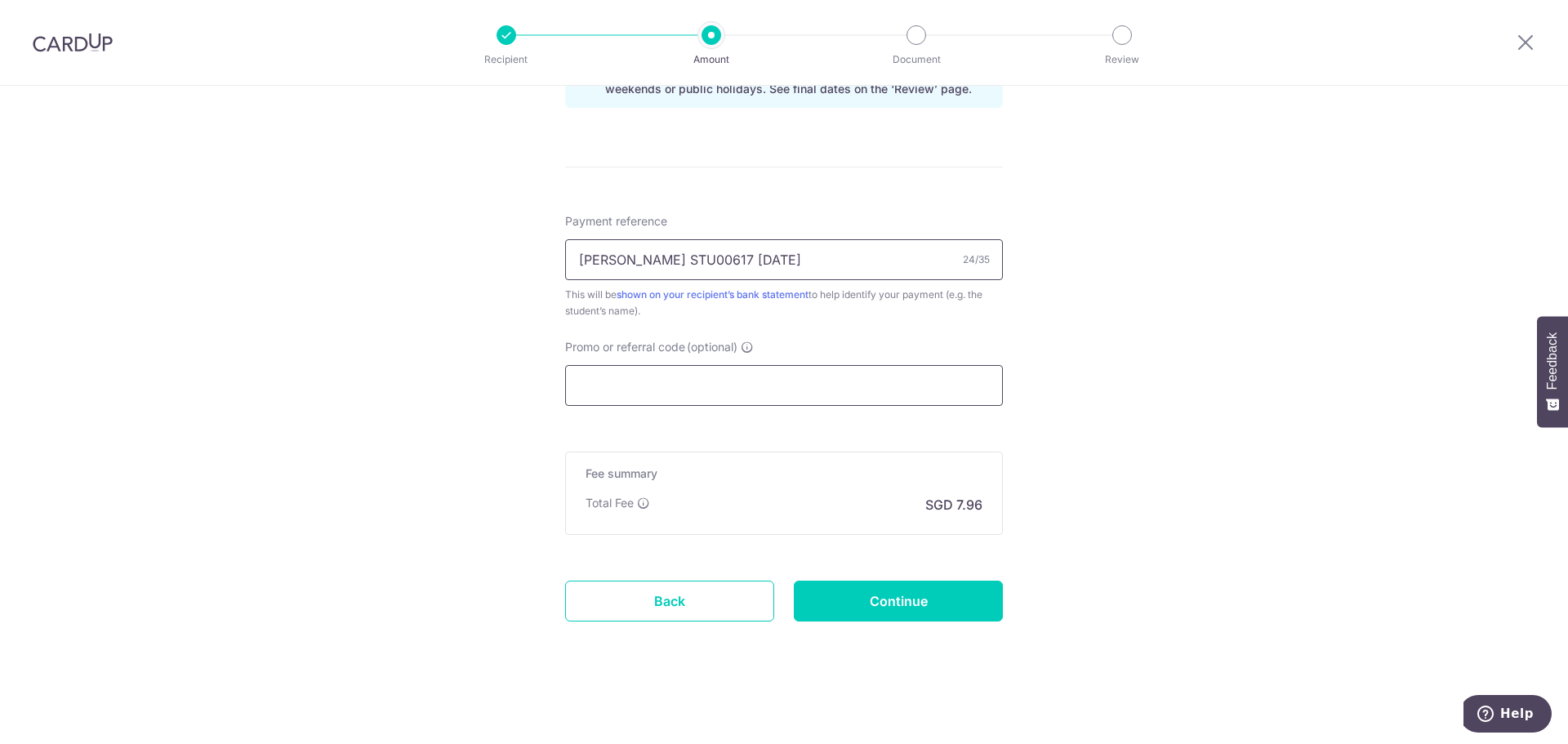
type input "Keith Tan STU00617 Sep25"
click at [624, 389] on input "Promo or referral code (optional)" at bounding box center [783, 385] width 438 height 41
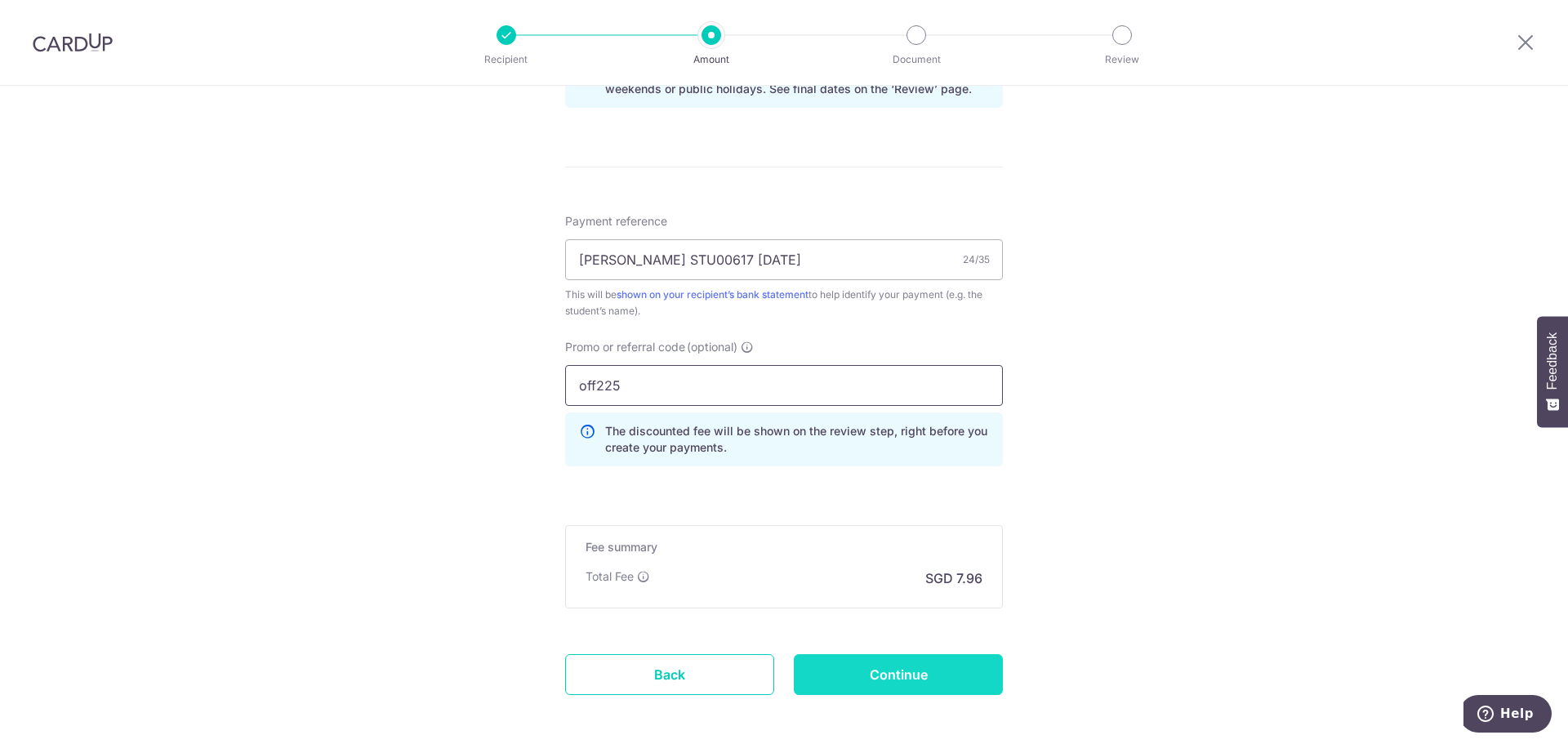
type input "off225"
click at [911, 674] on input "Continue" at bounding box center [897, 674] width 209 height 41
type input "Create Schedule"
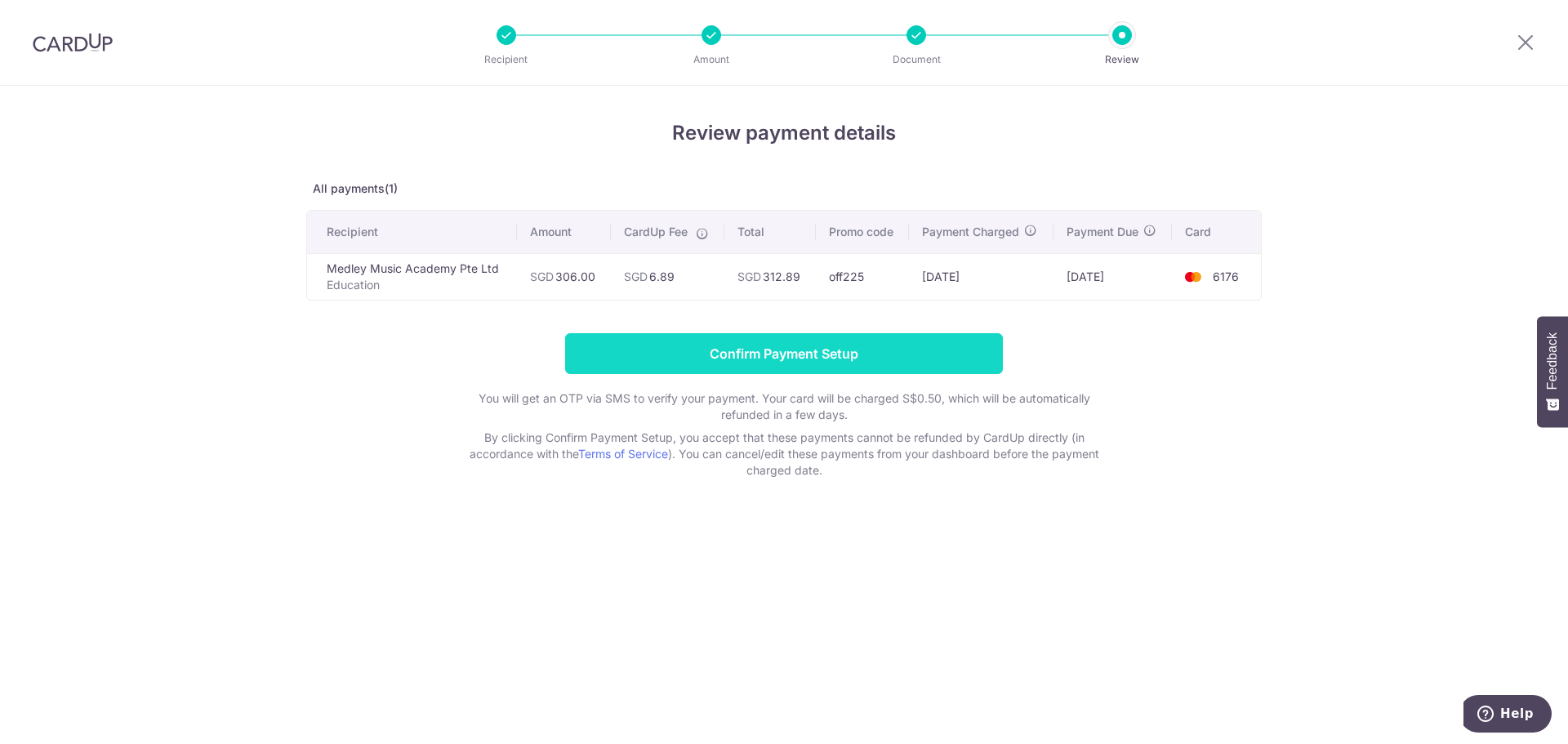
click at [793, 359] on input "Confirm Payment Setup" at bounding box center [783, 353] width 438 height 41
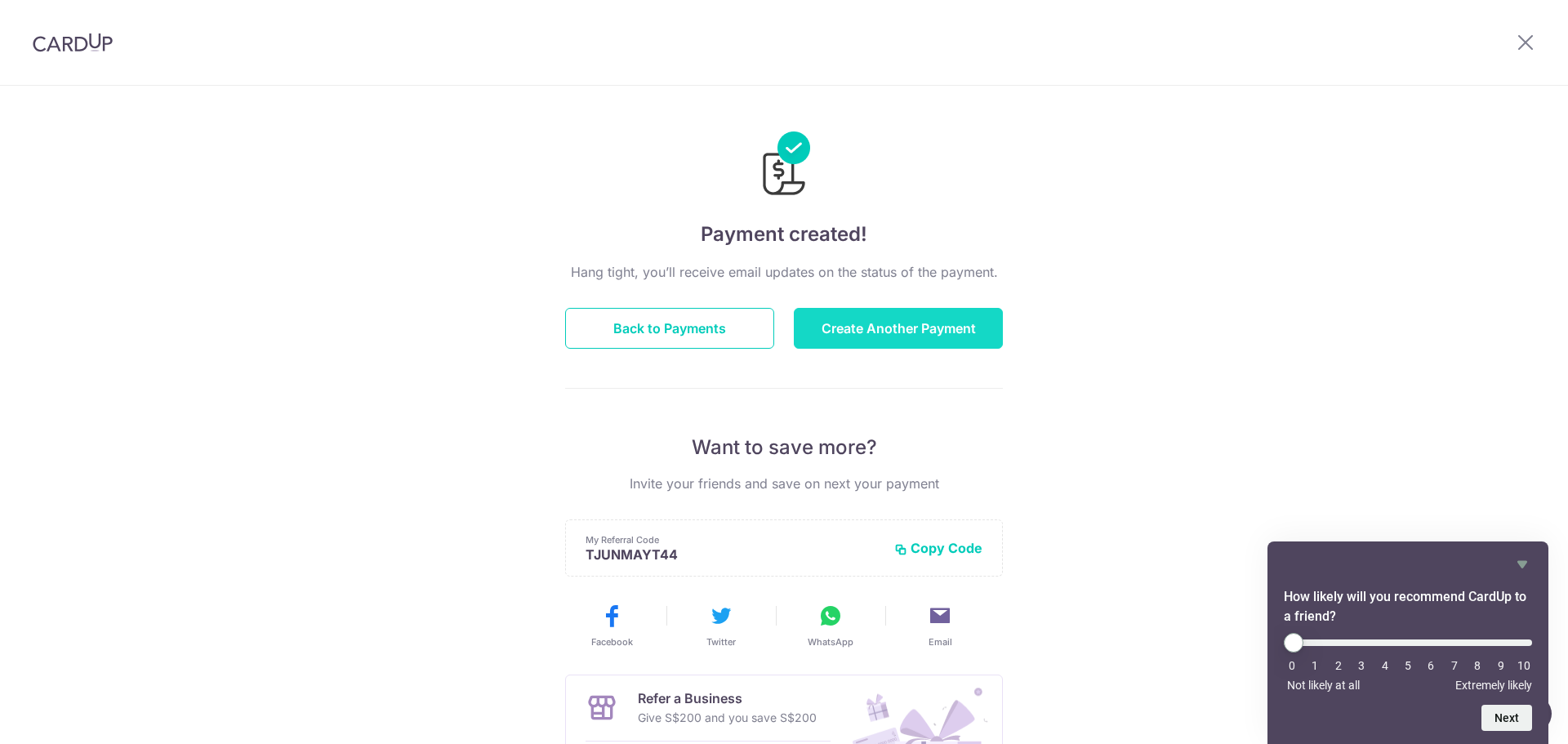
click at [854, 336] on button "Create Another Payment" at bounding box center [897, 328] width 209 height 41
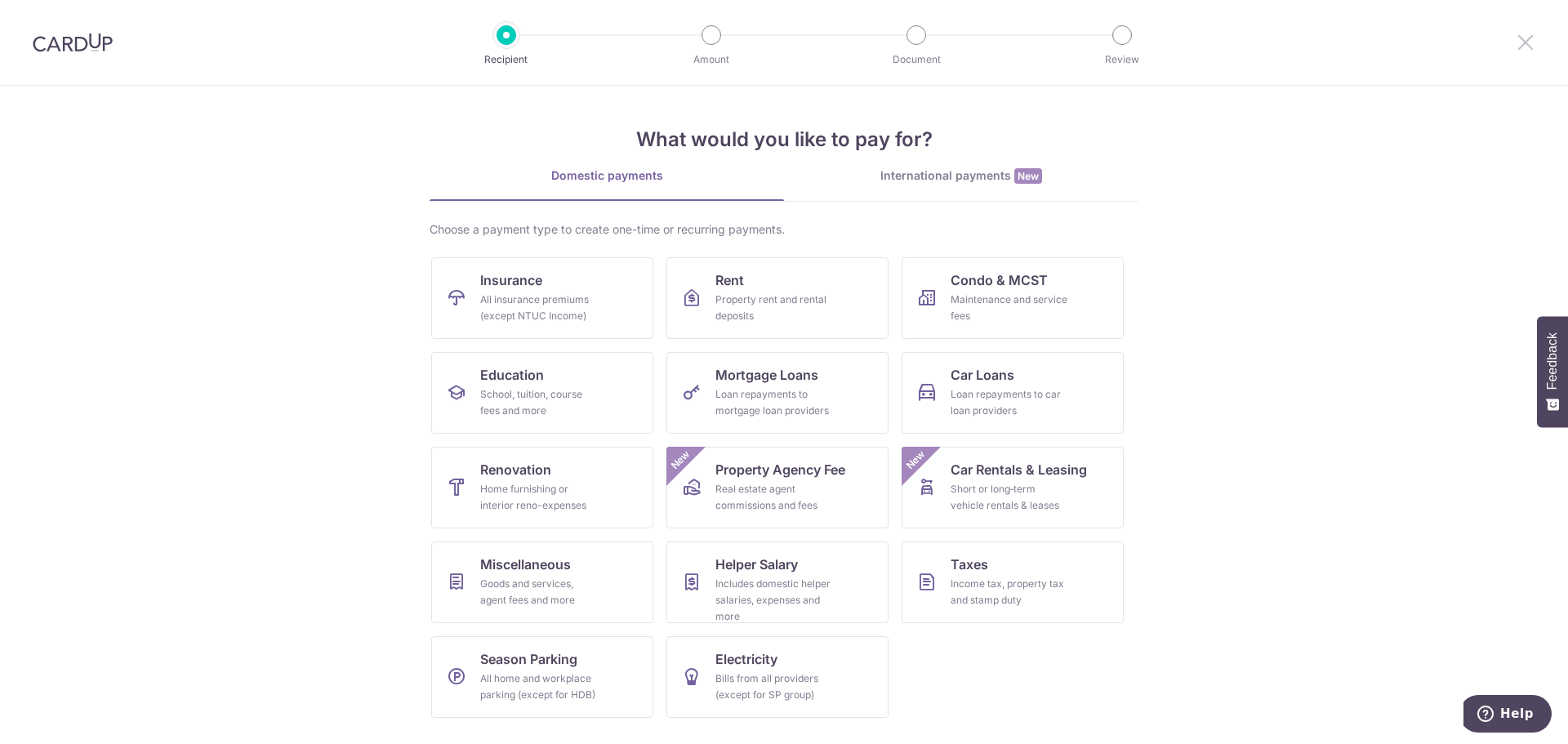
click at [1528, 42] on icon at bounding box center [1524, 42] width 19 height 20
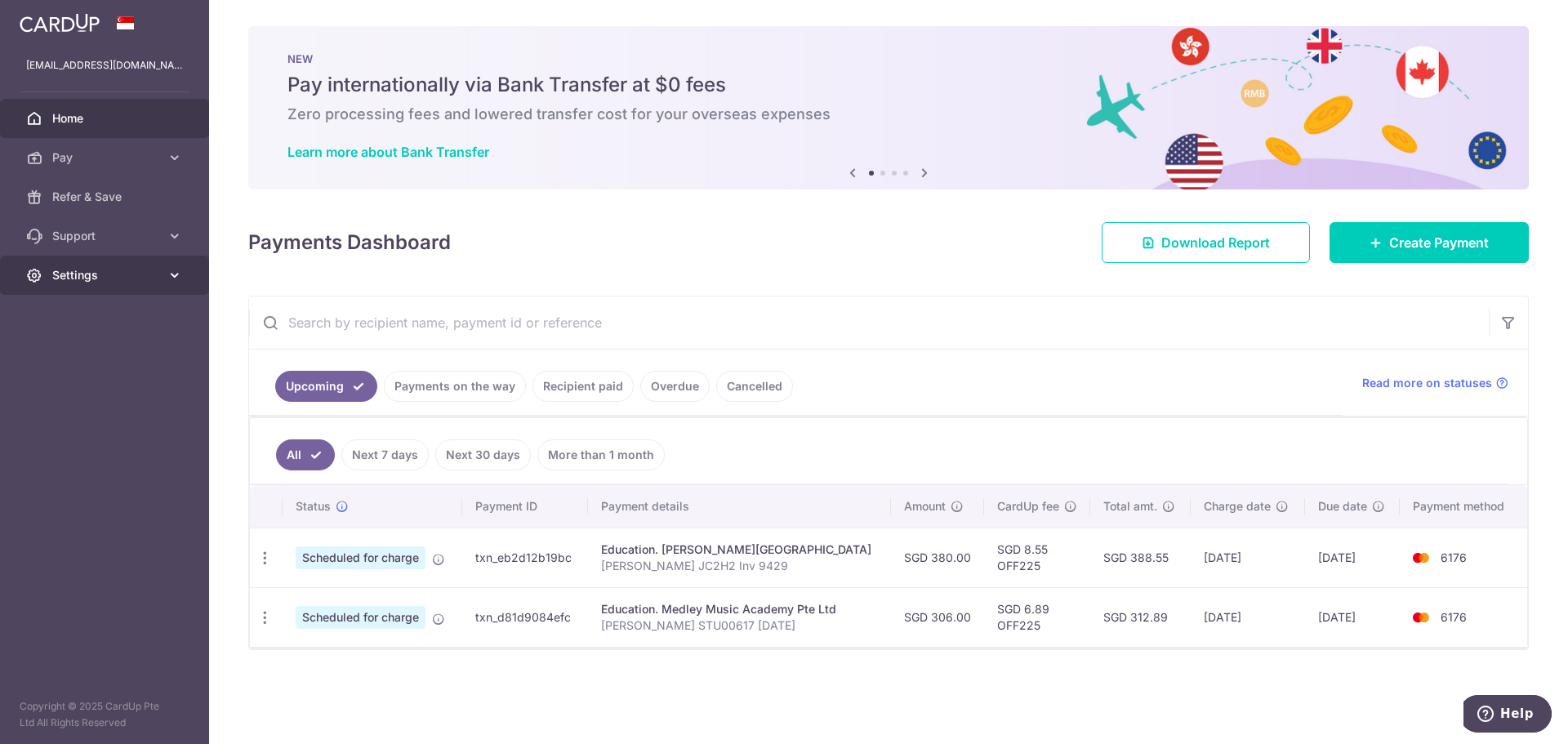
click at [97, 276] on span "Settings" at bounding box center [106, 275] width 108 height 16
click at [67, 346] on span "Logout" at bounding box center [106, 353] width 108 height 16
